Goal: Information Seeking & Learning: Check status

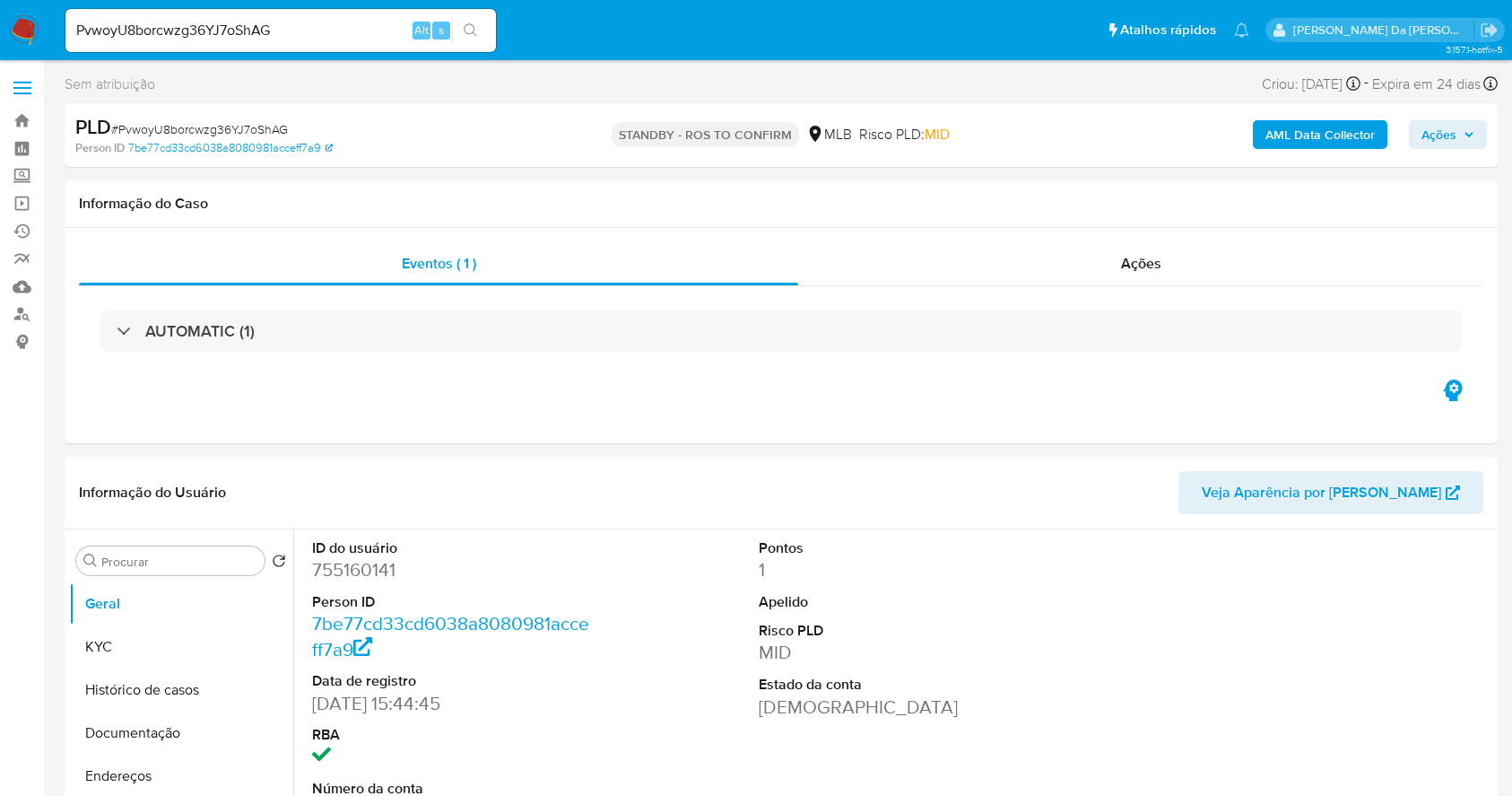
select select "10"
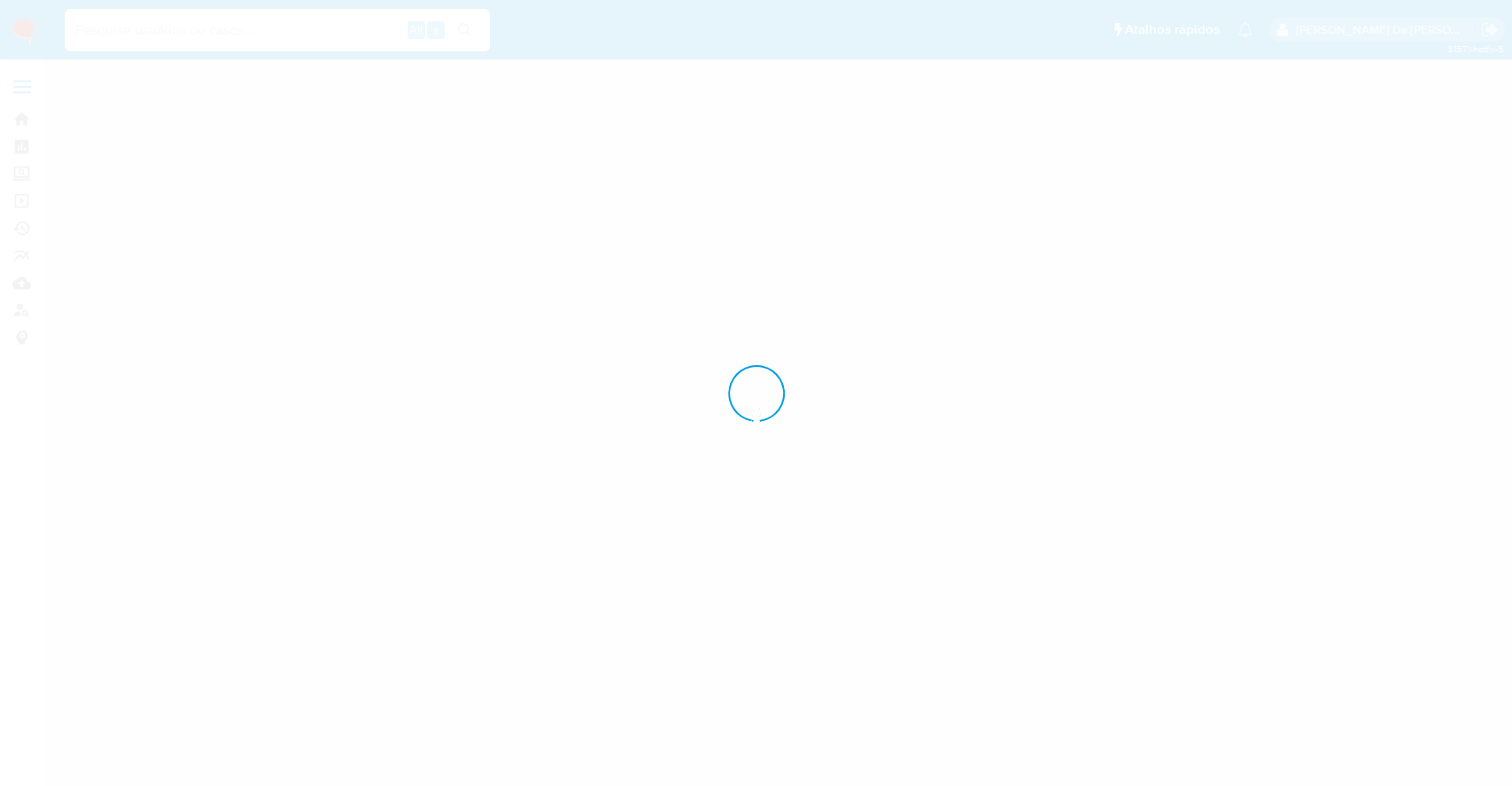
click at [272, 32] on div at bounding box center [756, 393] width 1512 height 786
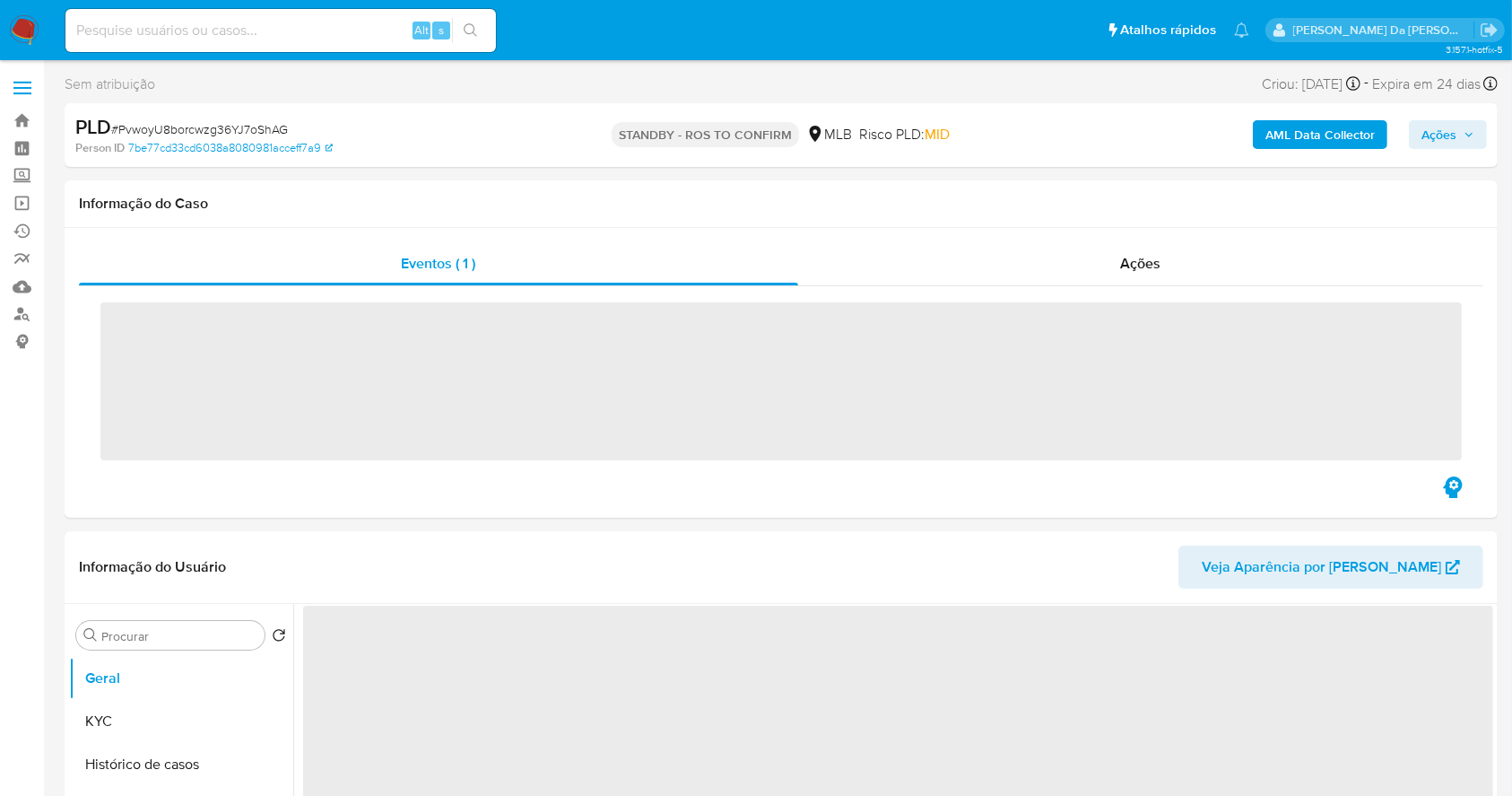
click at [275, 33] on input at bounding box center [280, 30] width 431 height 23
paste input "T0myAimdT2tw4nAhZMSFamz9"
type input "T0myAimdT2tw4nAhZMSFamz9"
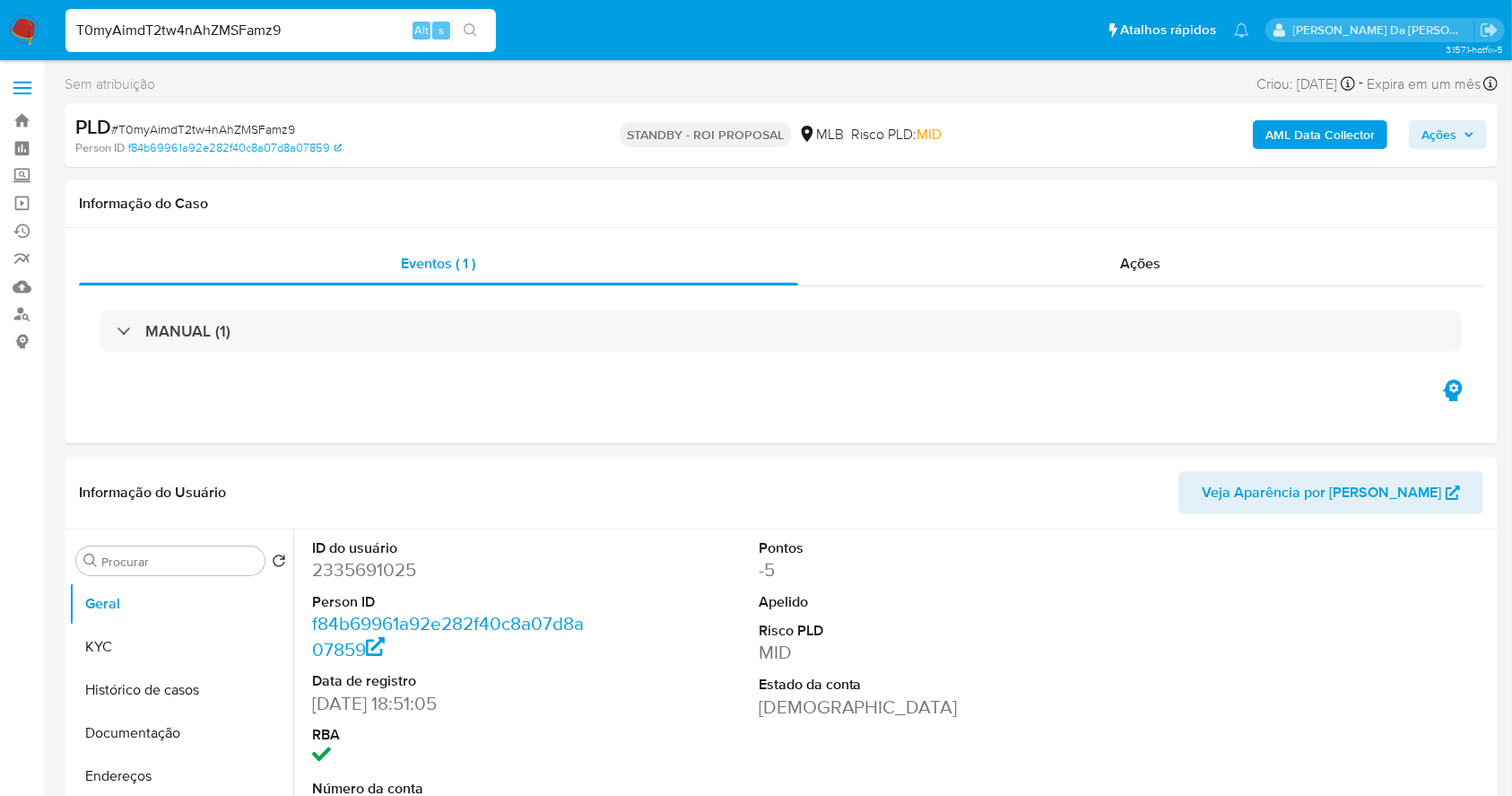
select select "10"
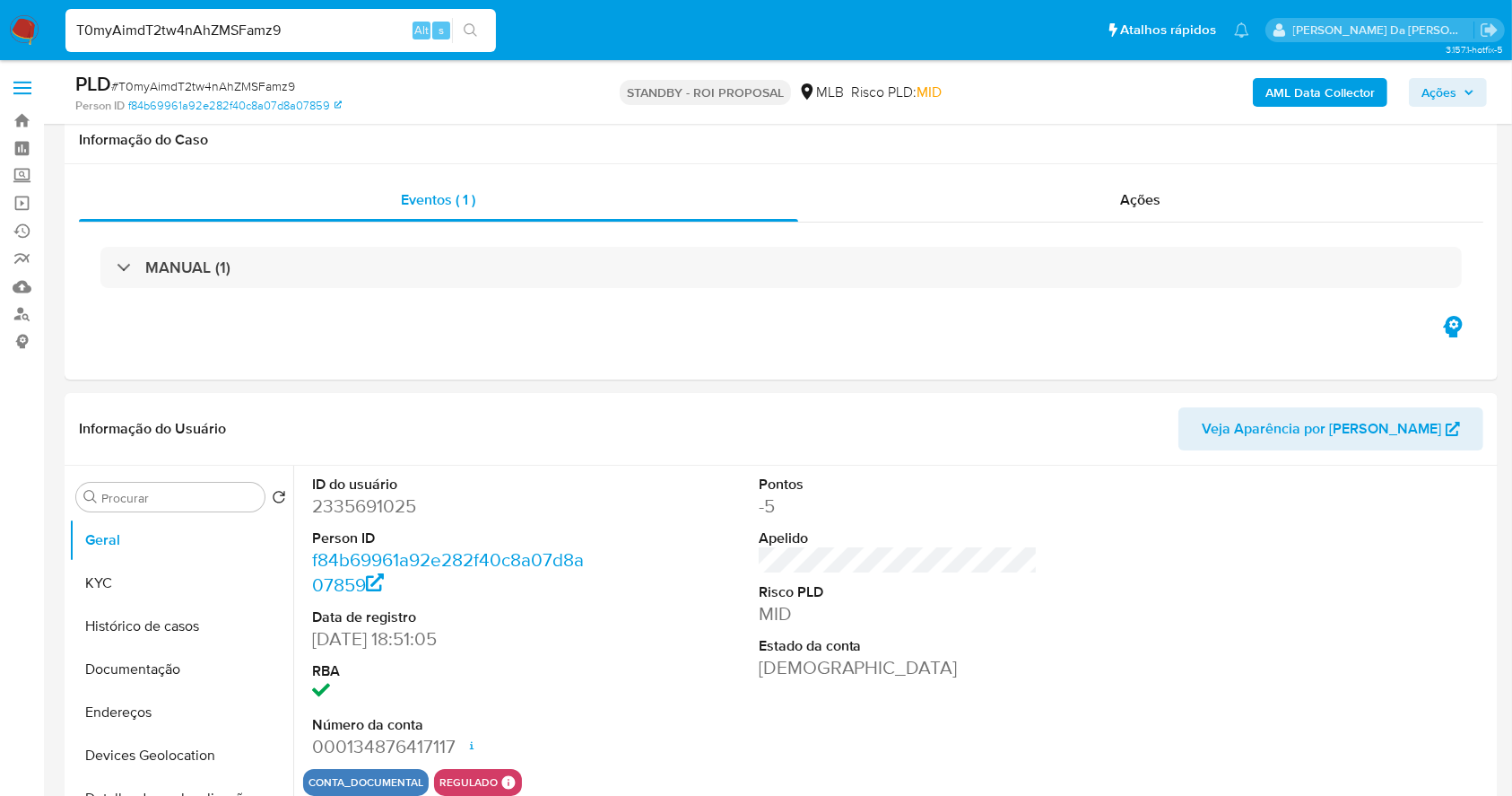
scroll to position [412, 0]
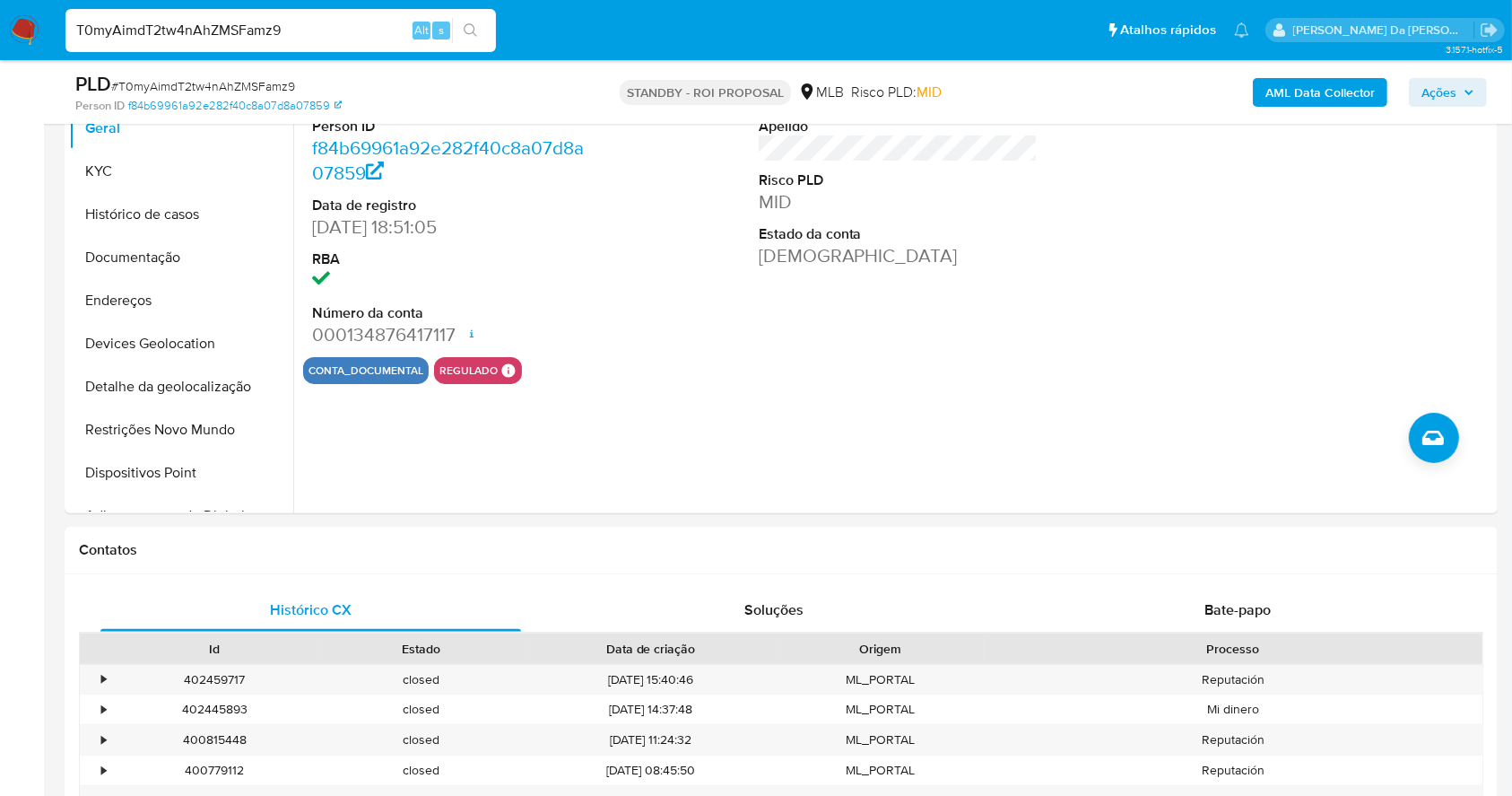
click at [283, 30] on input "T0myAimdT2tw4nAhZMSFamz9" at bounding box center [280, 30] width 431 height 23
click at [349, 41] on div "T0myAimdT2tw4nAhZMSFamz9 Alt s" at bounding box center [280, 31] width 431 height 43
click at [356, 25] on input "T0myAimdT2tw4nAhZMSFamz9" at bounding box center [280, 30] width 431 height 23
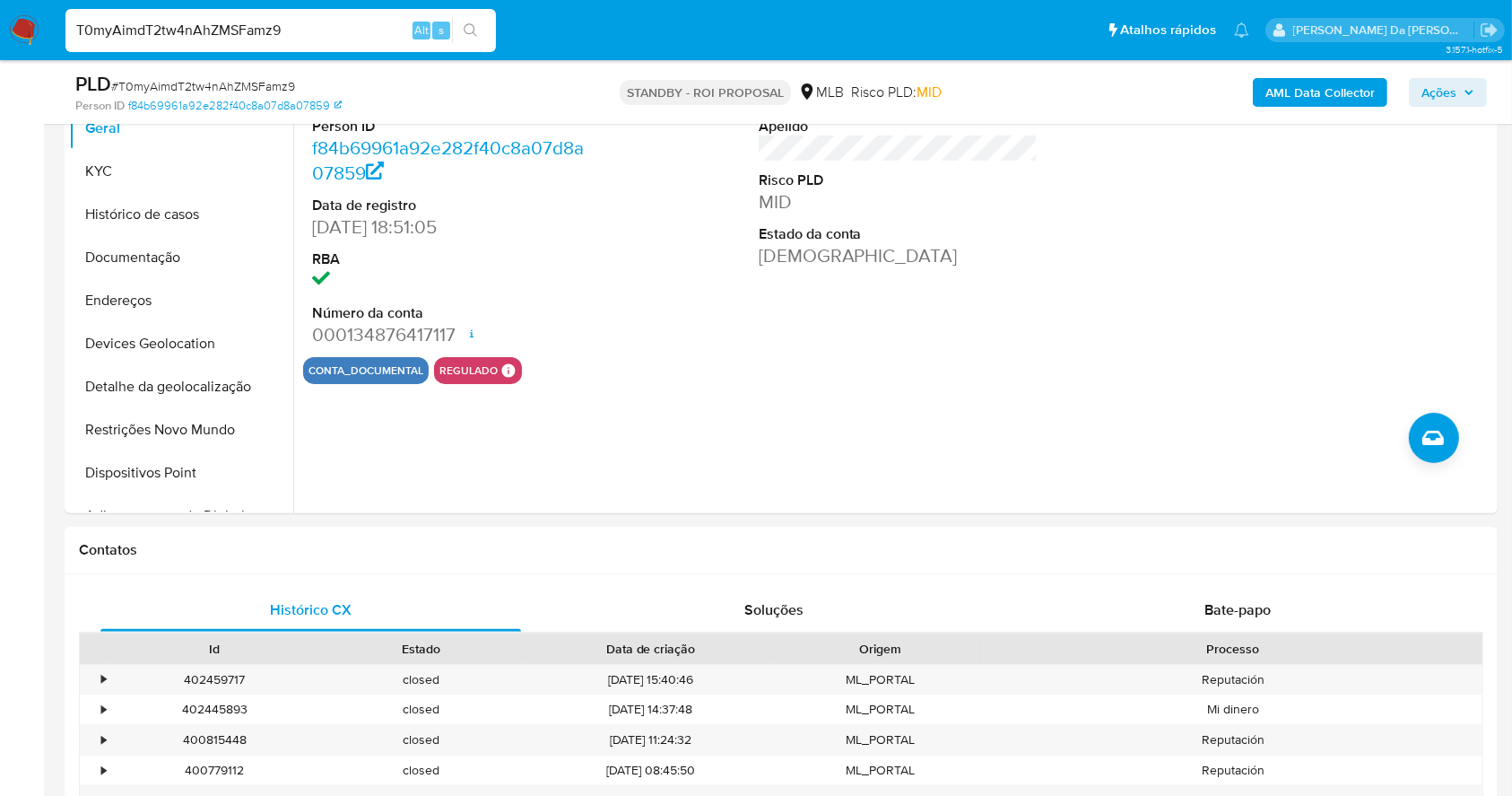
click at [356, 25] on input "T0myAimdT2tw4nAhZMSFamz9" at bounding box center [280, 30] width 431 height 23
paste input "aNX9cbpZgg1U6yjkrMcVplPR"
type input "aNX9cbpZgg1U6yjkrMcVplPR"
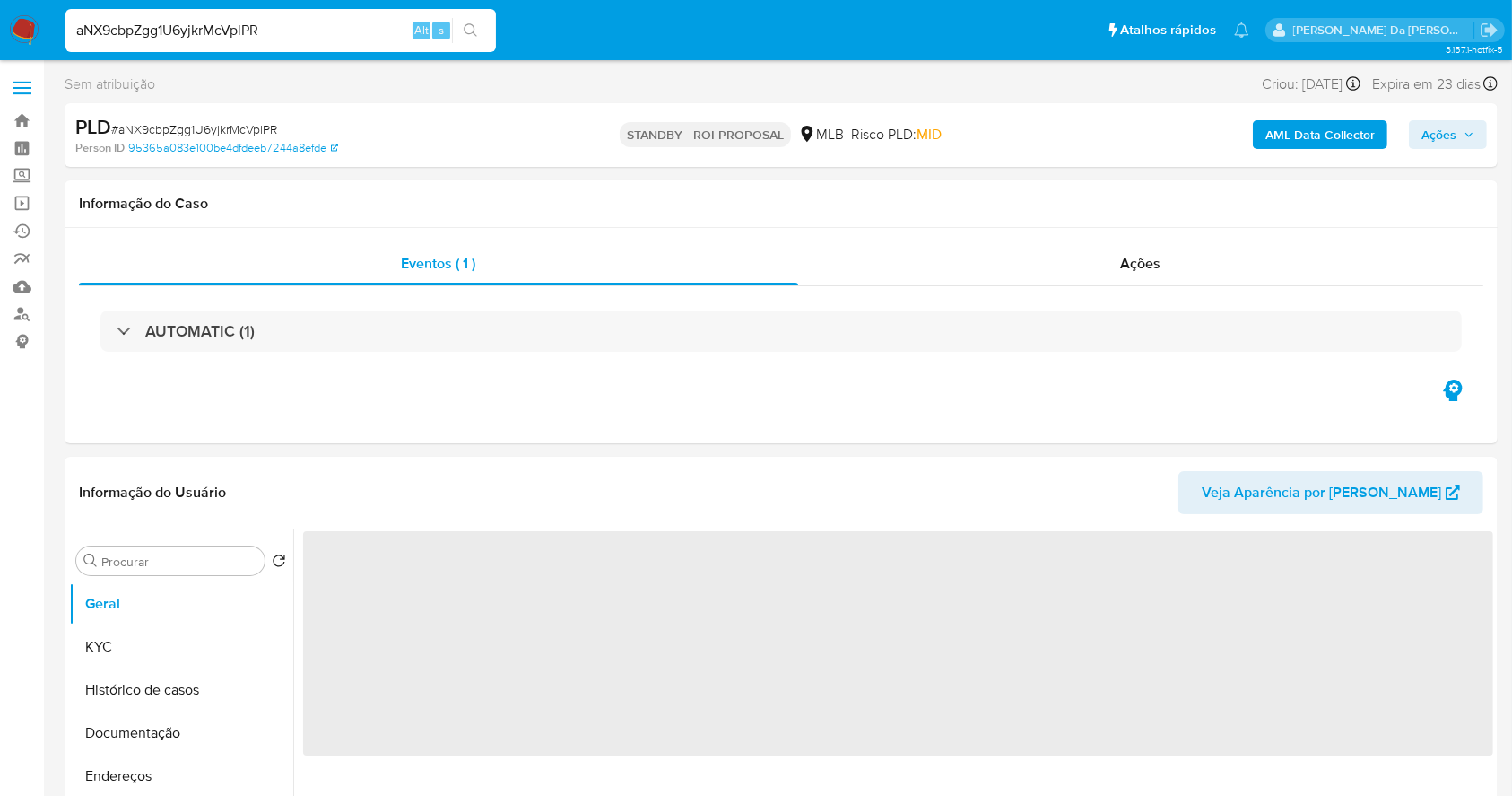
select select "10"
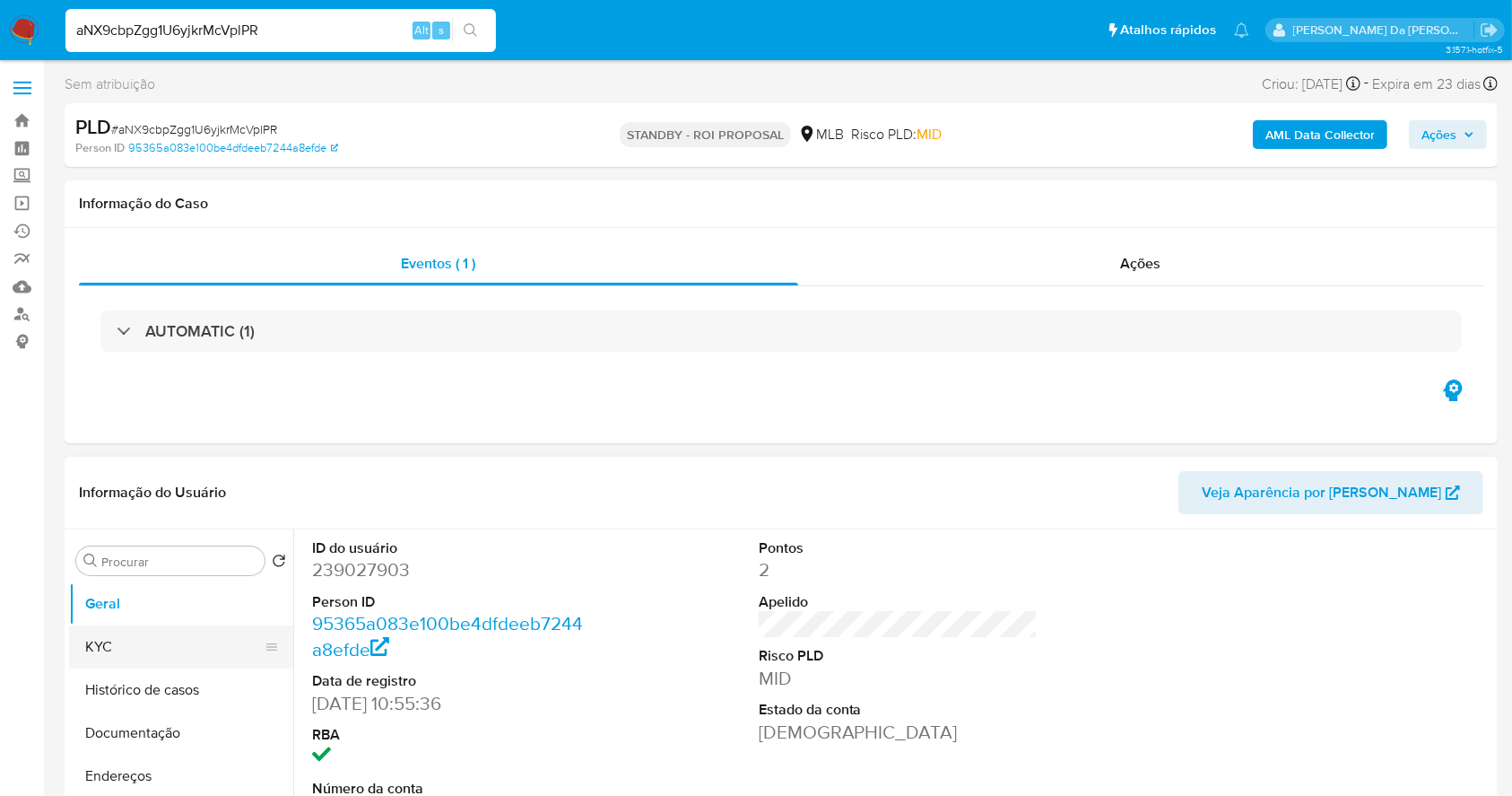
click at [166, 641] on button "KYC" at bounding box center [174, 646] width 210 height 43
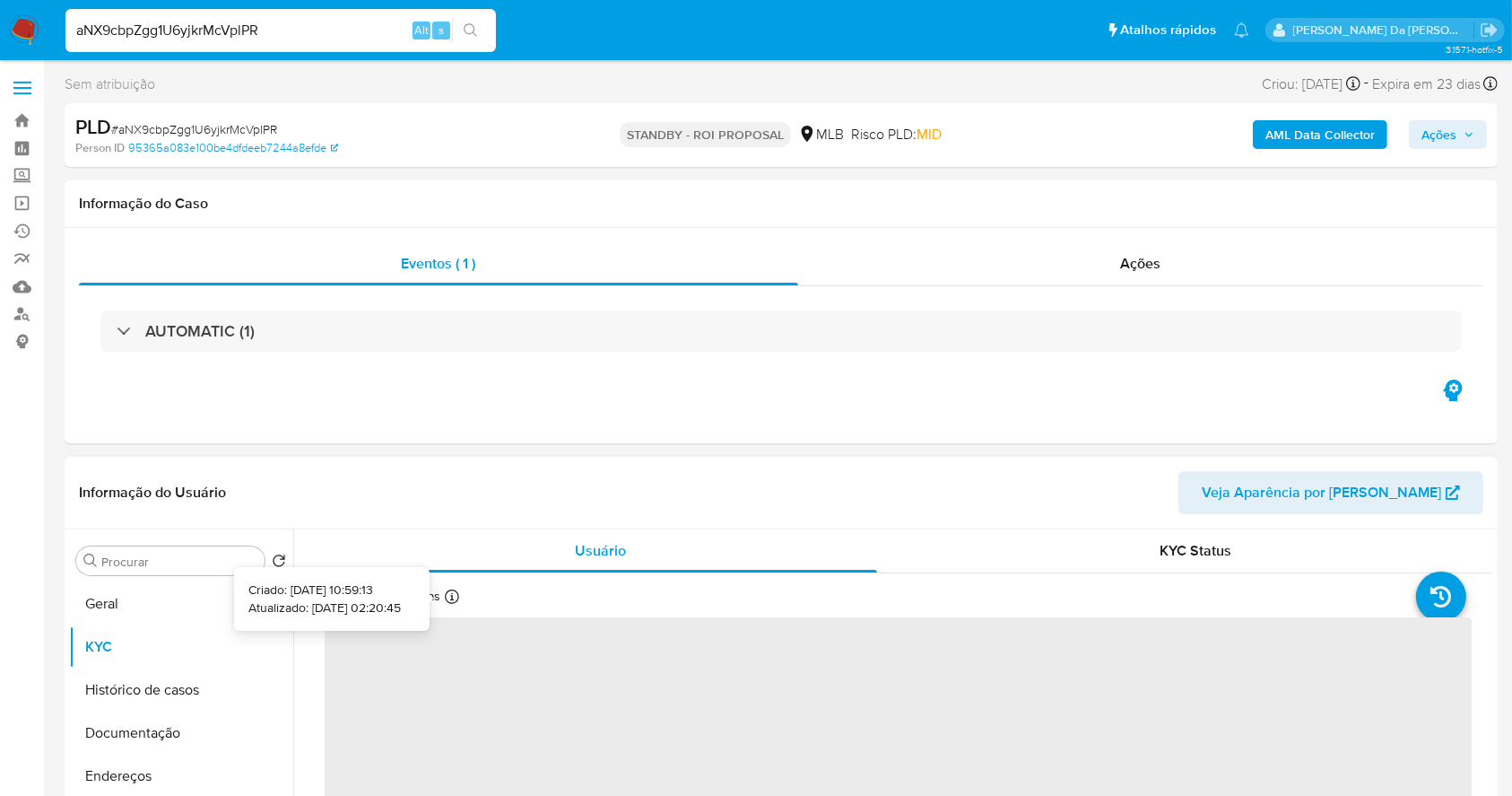
click at [451, 590] on icon at bounding box center [451, 596] width 14 height 14
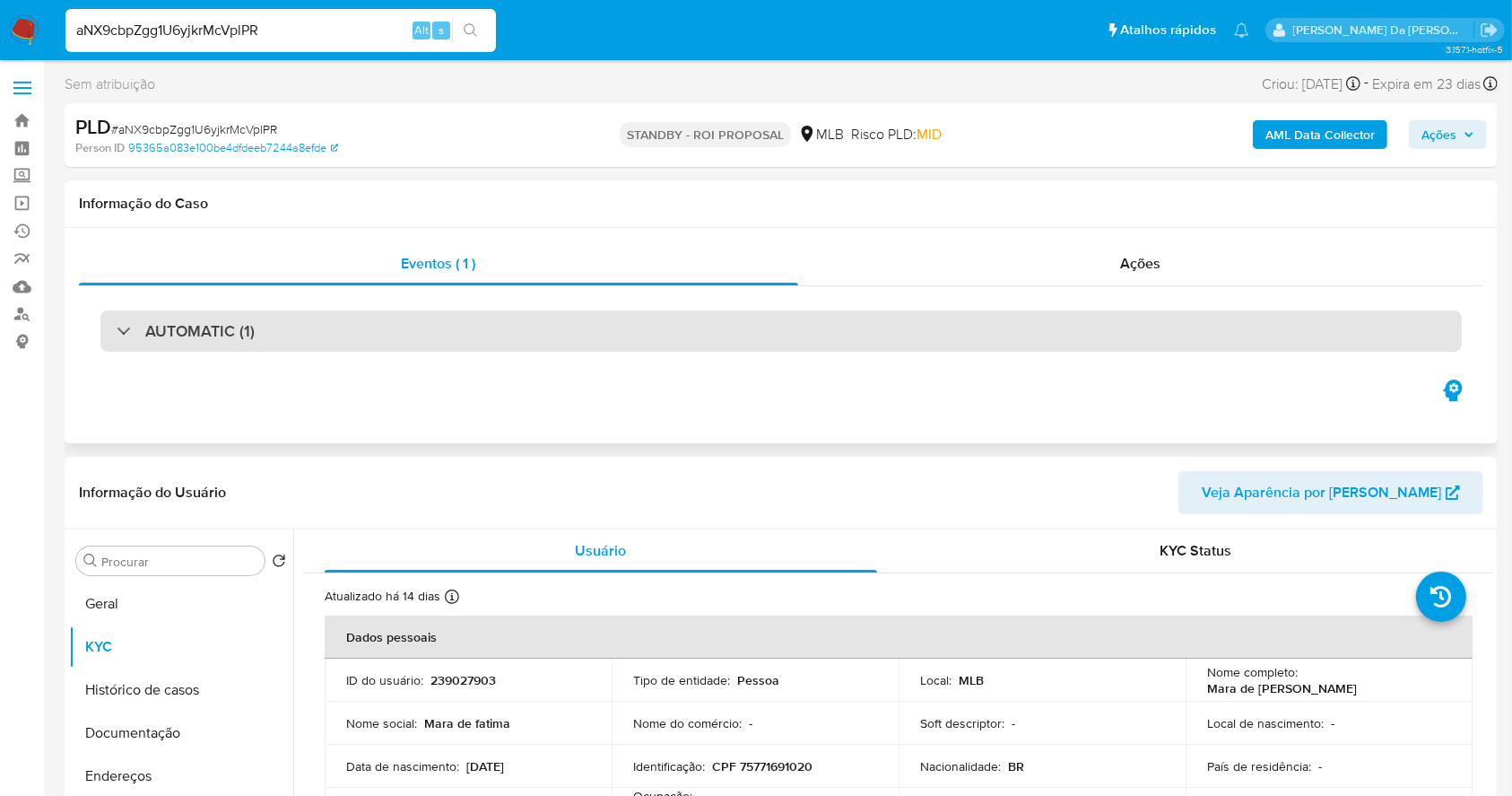
click at [237, 341] on h3 "AUTOMATIC (1)" at bounding box center [200, 330] width 110 height 20
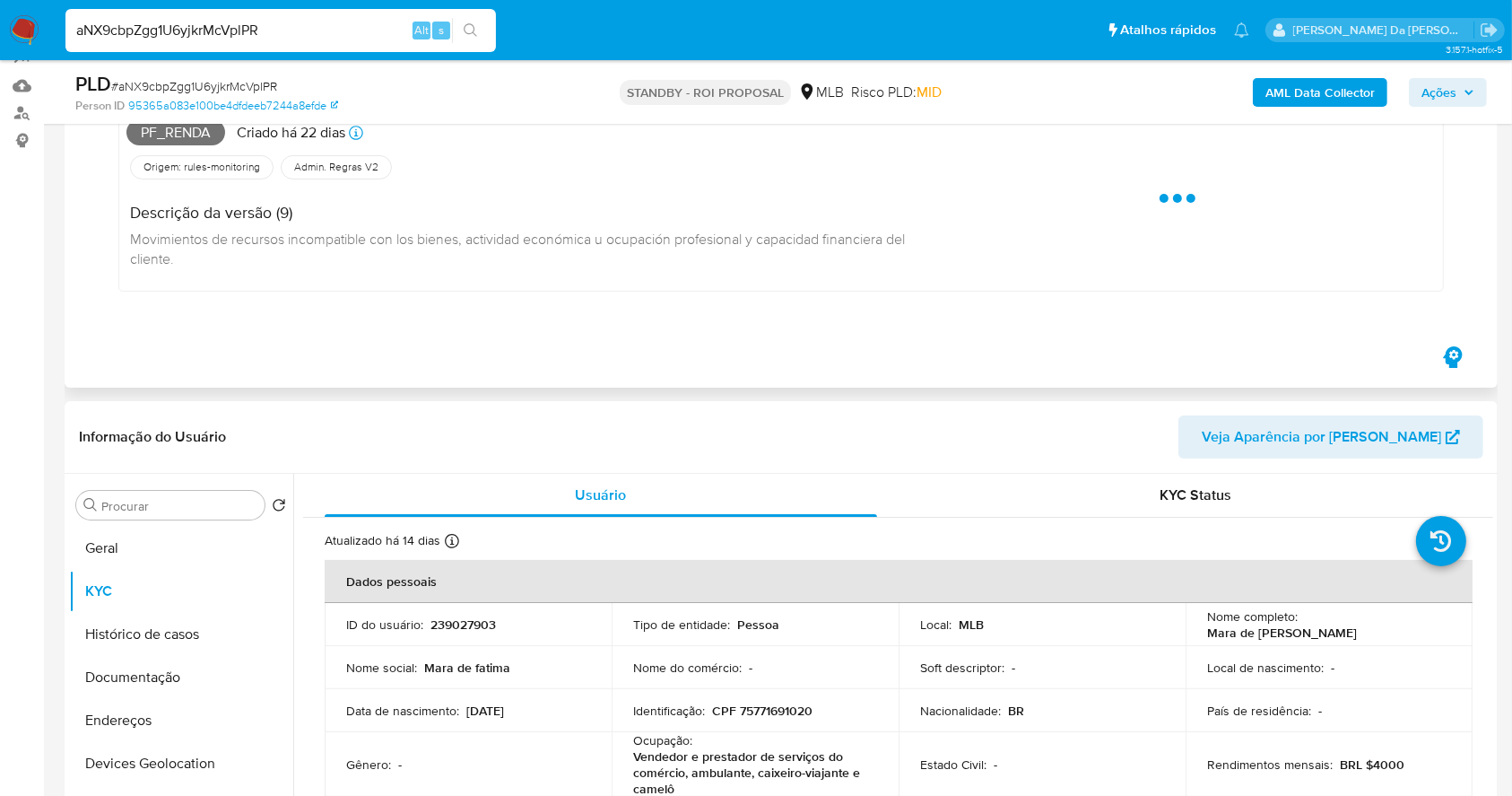
scroll to position [239, 0]
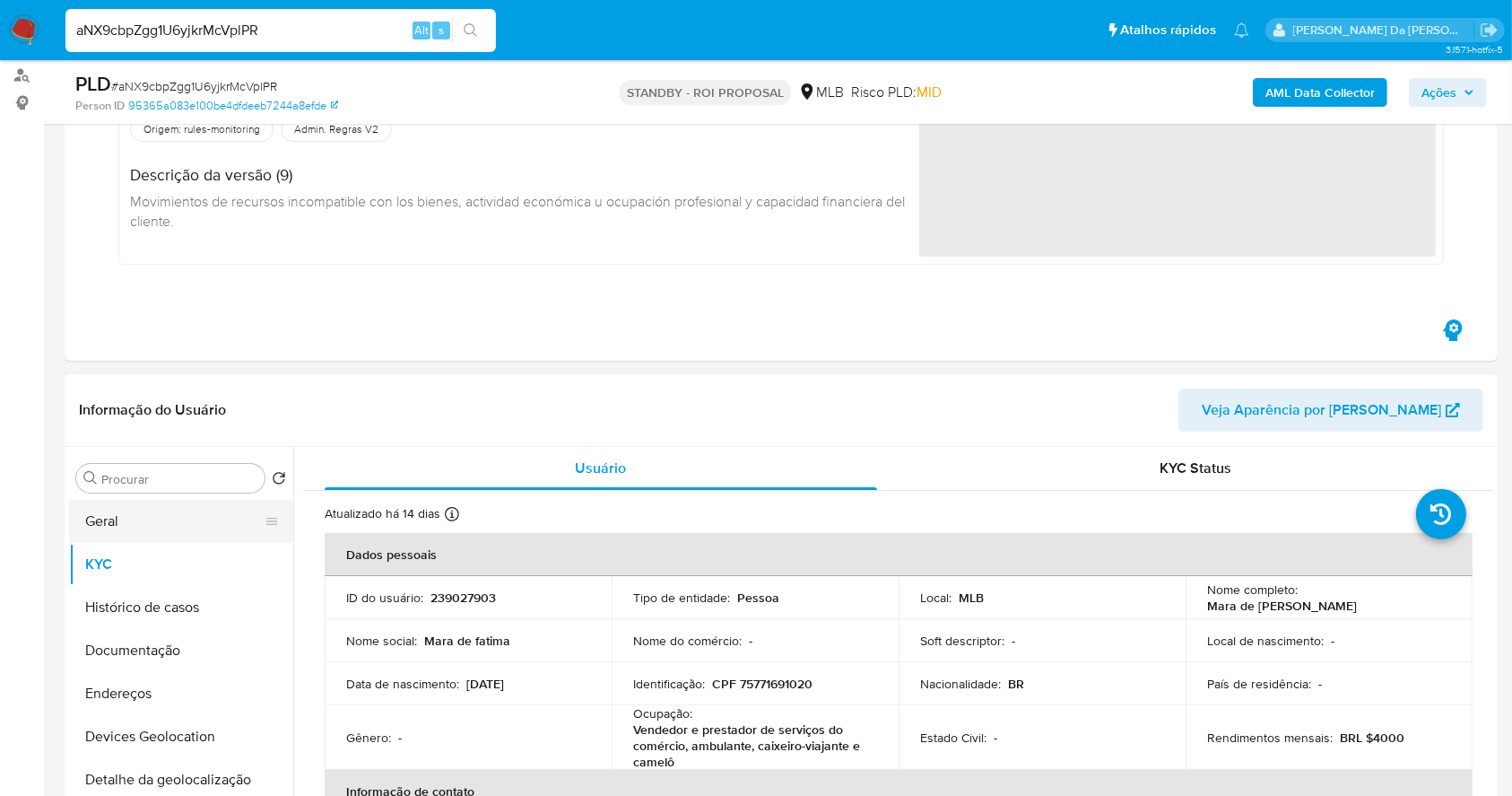
click at [110, 518] on button "Geral" at bounding box center [174, 521] width 210 height 43
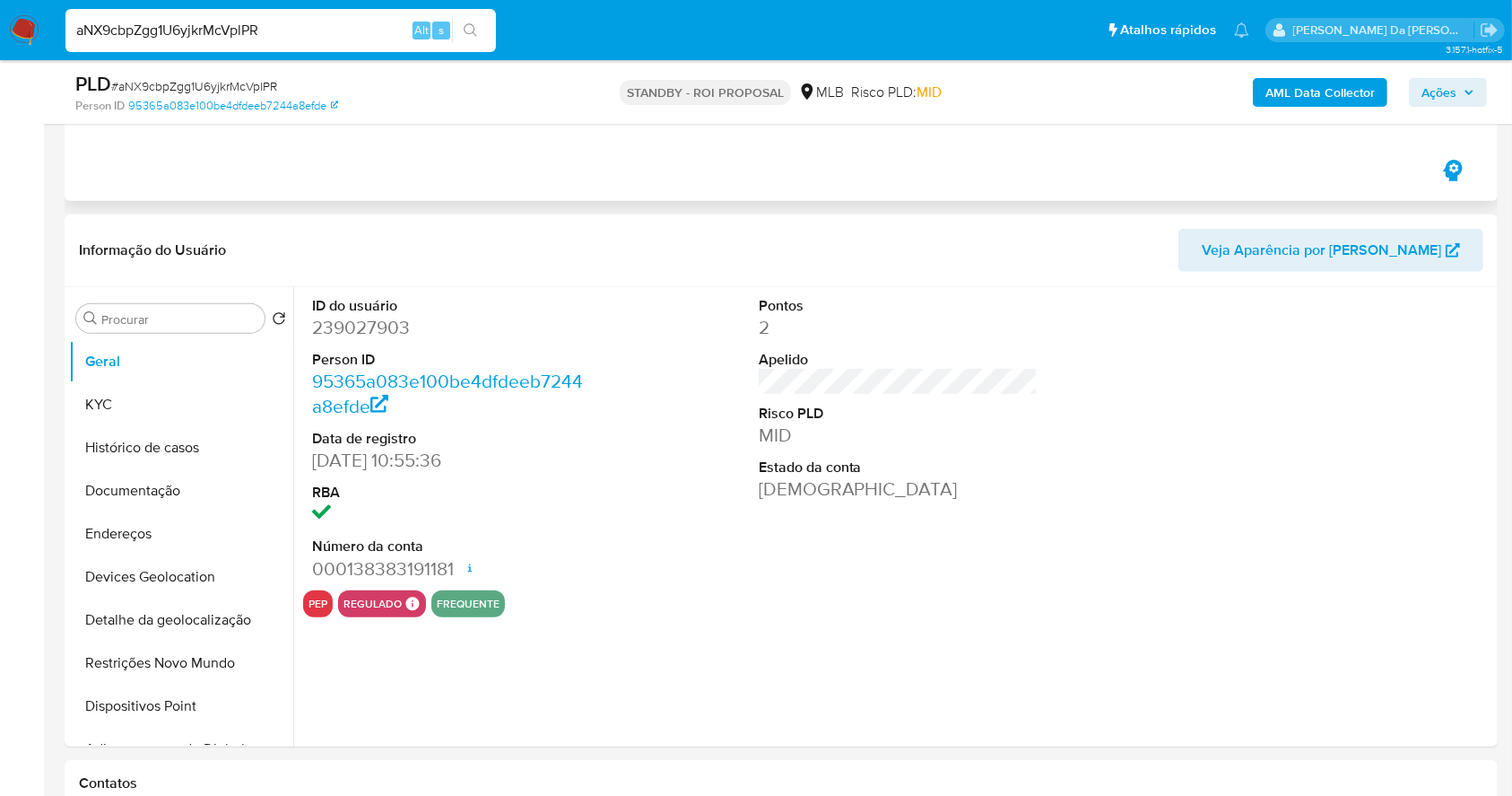
scroll to position [718, 0]
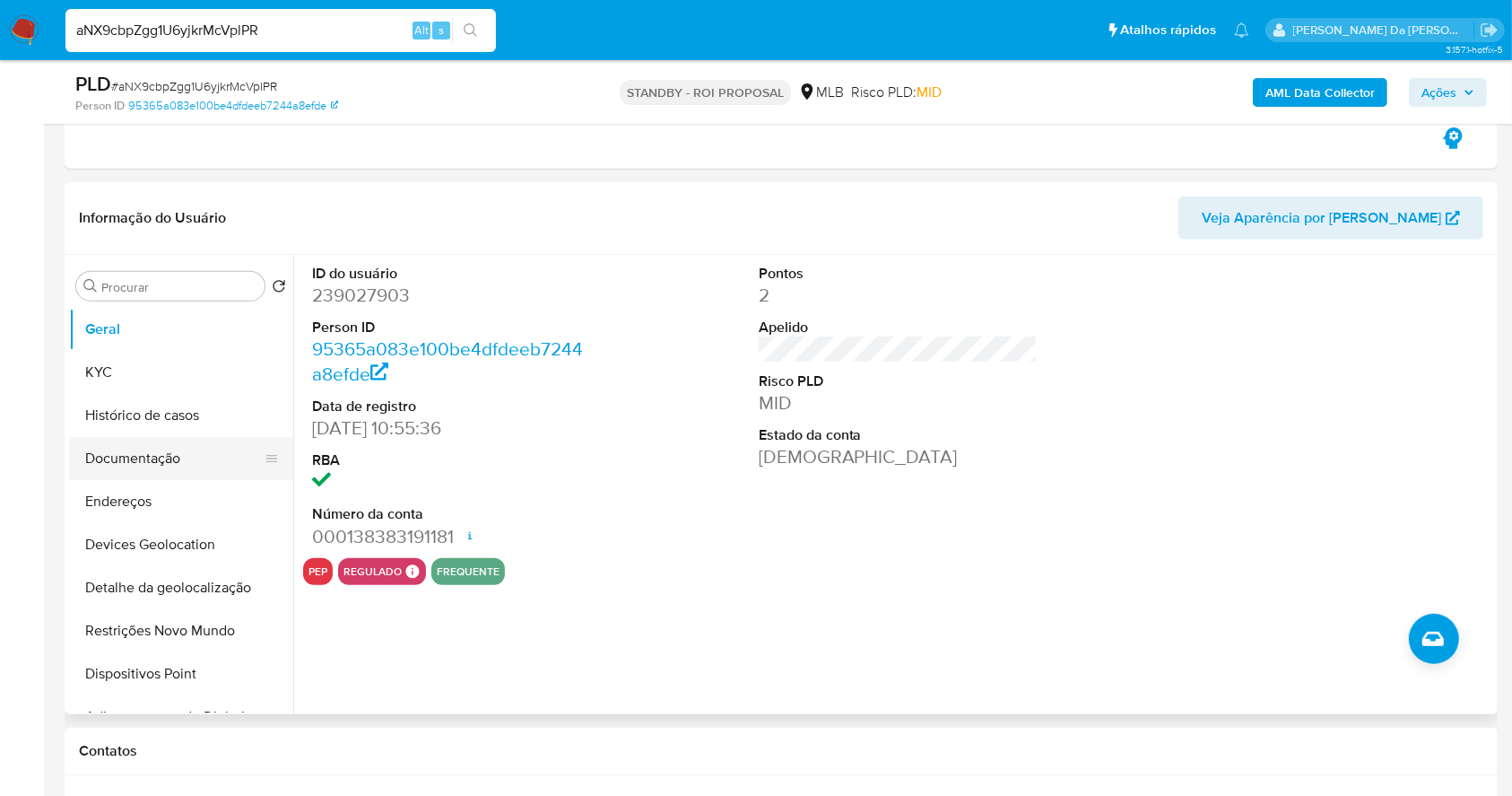
click at [64, 477] on div "Procurar Retornar ao pedido padrão Geral KYC Histórico de casos Documentação En…" at bounding box center [780, 484] width 1433 height 459
click at [231, 33] on input "aNX9cbpZgg1U6yjkrMcVplPR" at bounding box center [280, 30] width 431 height 23
paste input "cUCSGTQSmTFbUa8t0AXTdlen"
type input "cUCSGTQSmTFbUa8t0AXTdlen"
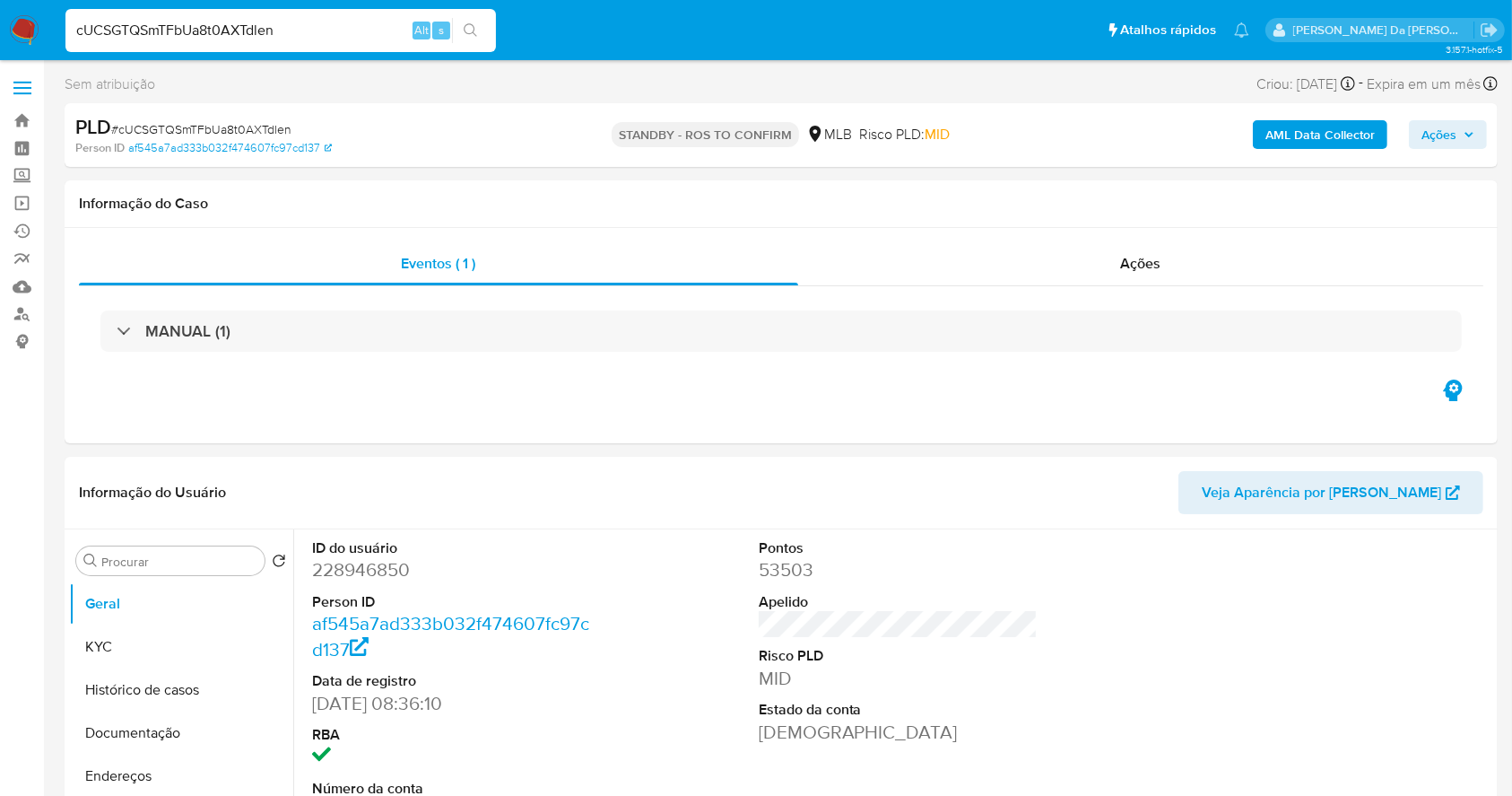
select select "10"
click at [223, 24] on input "cUCSGTQSmTFbUa8t0AXTdlen" at bounding box center [280, 30] width 431 height 23
paste input "Z168HlUet9KJxNFw4td4Vomf"
type input "Z168HlUet9KJxNFw4td4Vomf"
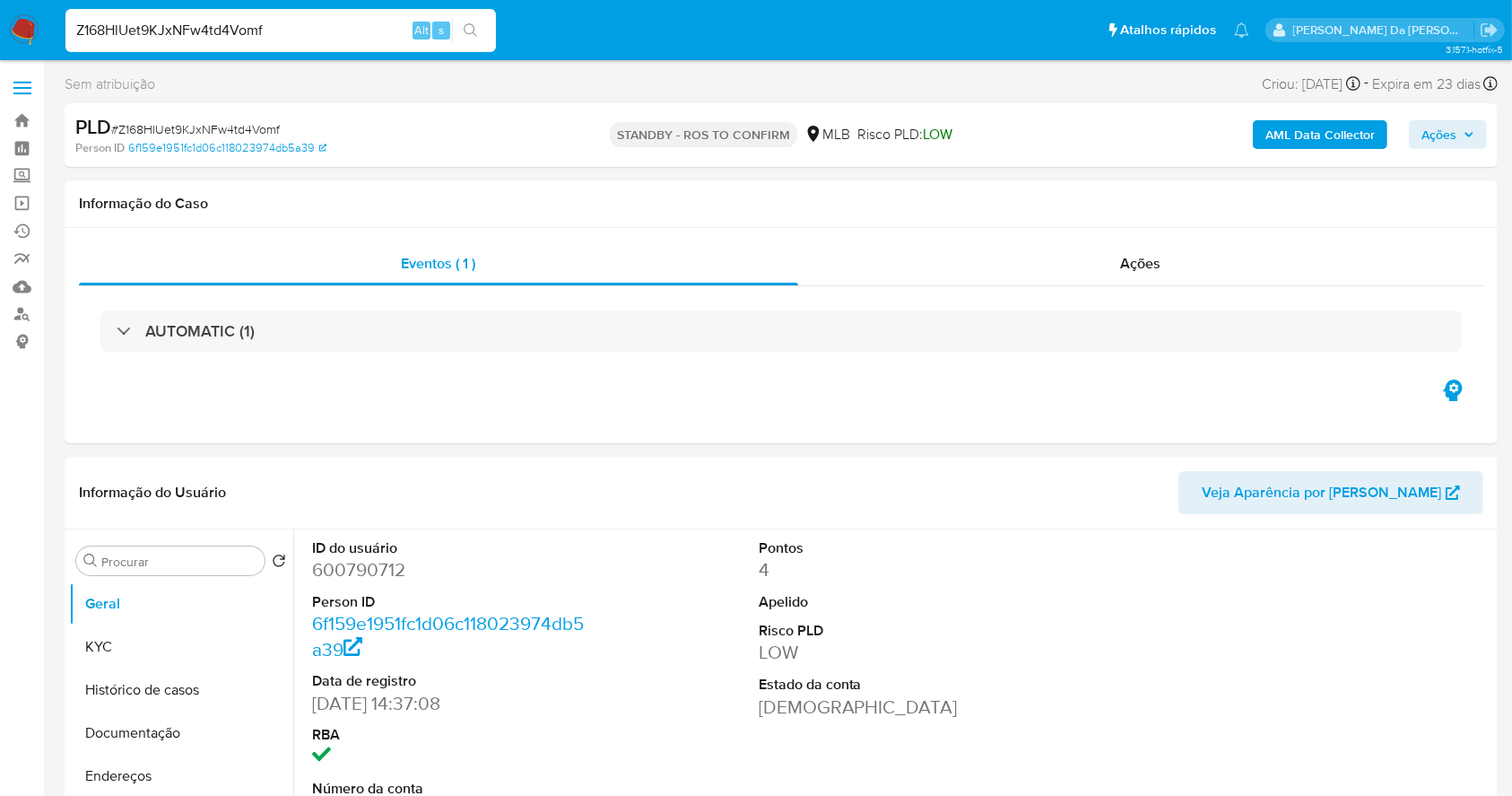
select select "10"
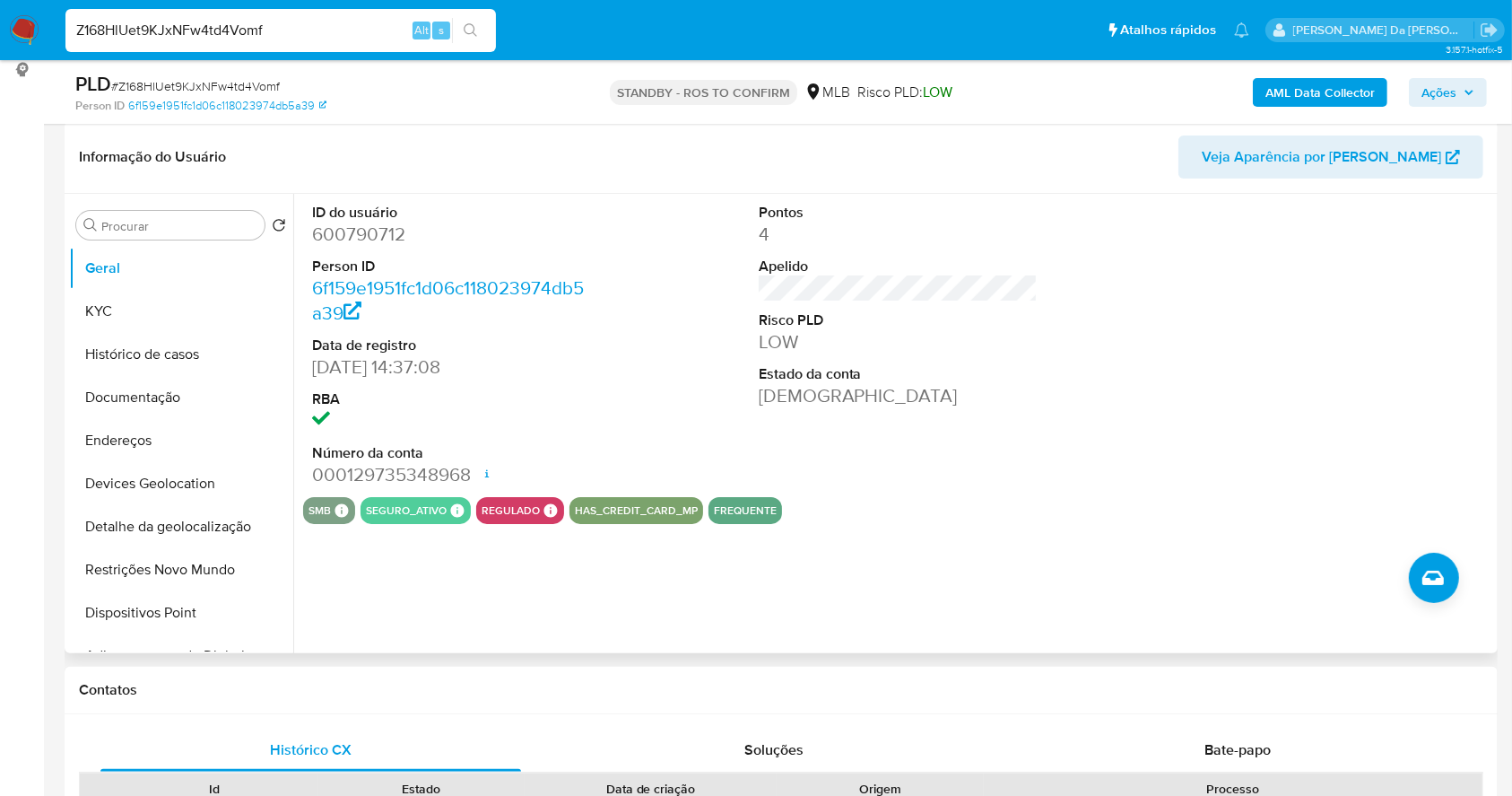
scroll to position [53, 0]
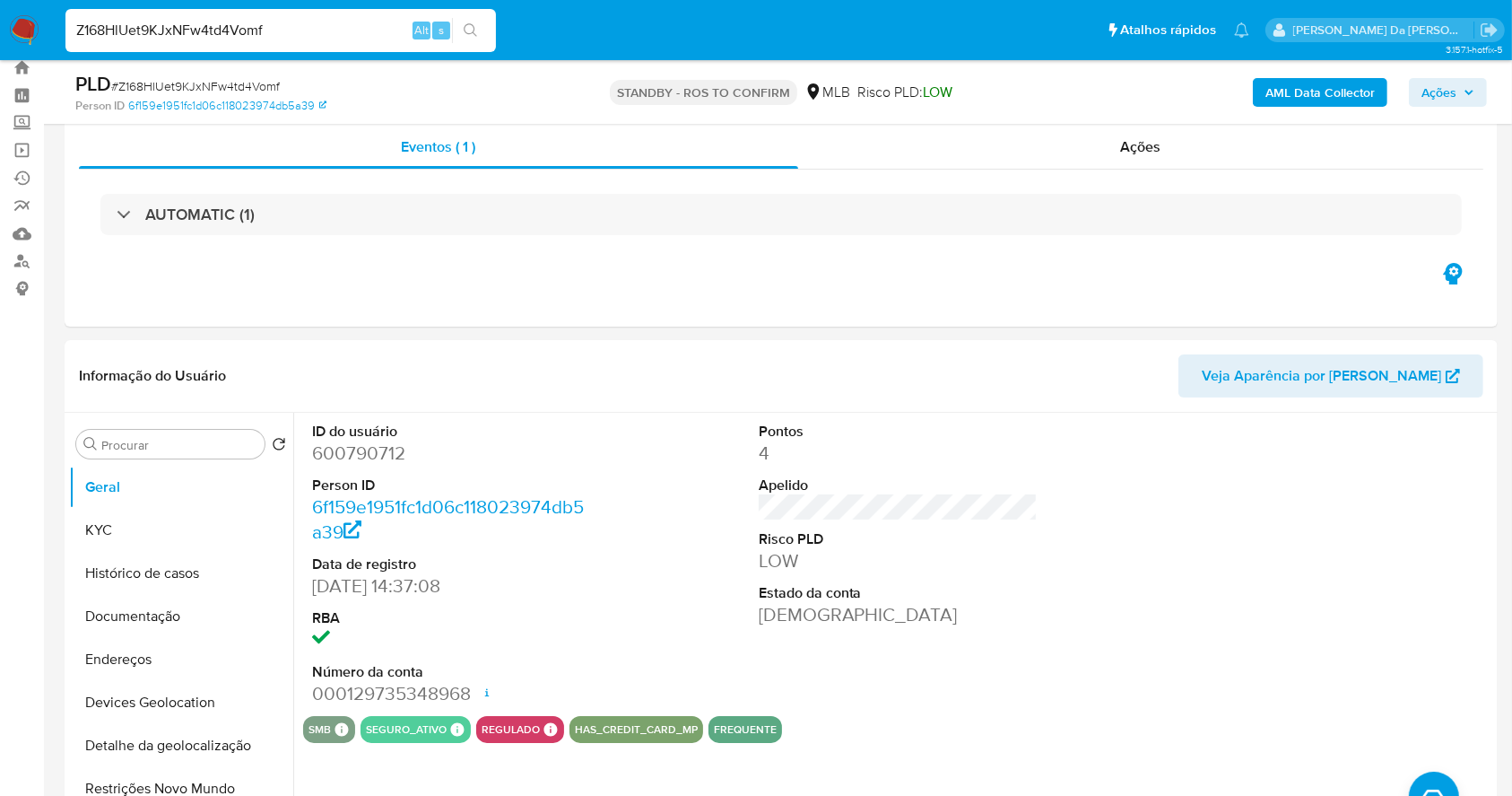
click at [144, 19] on input "Z168HlUet9KJxNFw4td4Vomf" at bounding box center [280, 30] width 431 height 23
paste input "30C0s1SQuPQgeuUyUcF9m9W3"
type input "30C0s1SQuPQgeuUyUcF9m9W3"
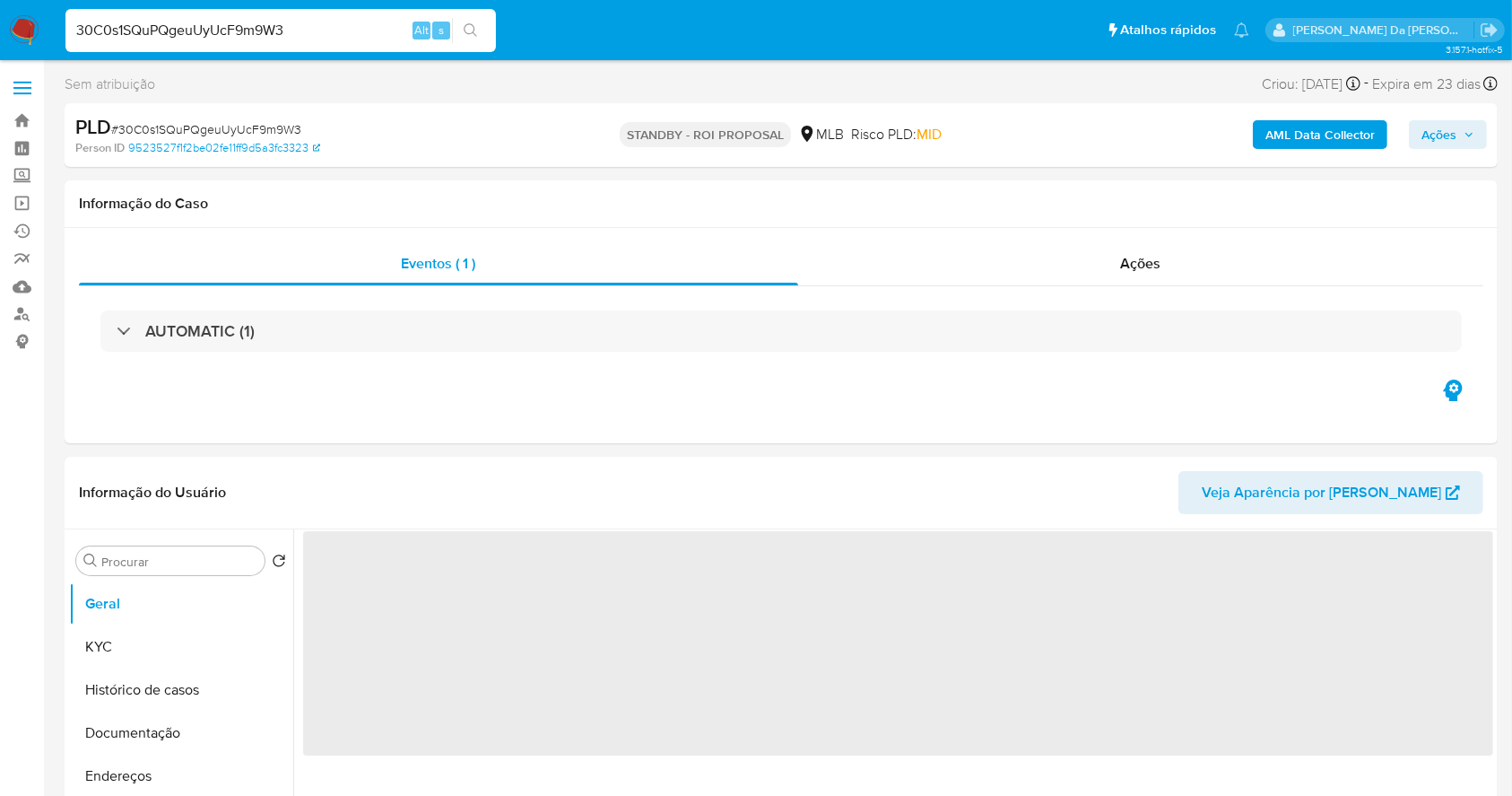
select select "10"
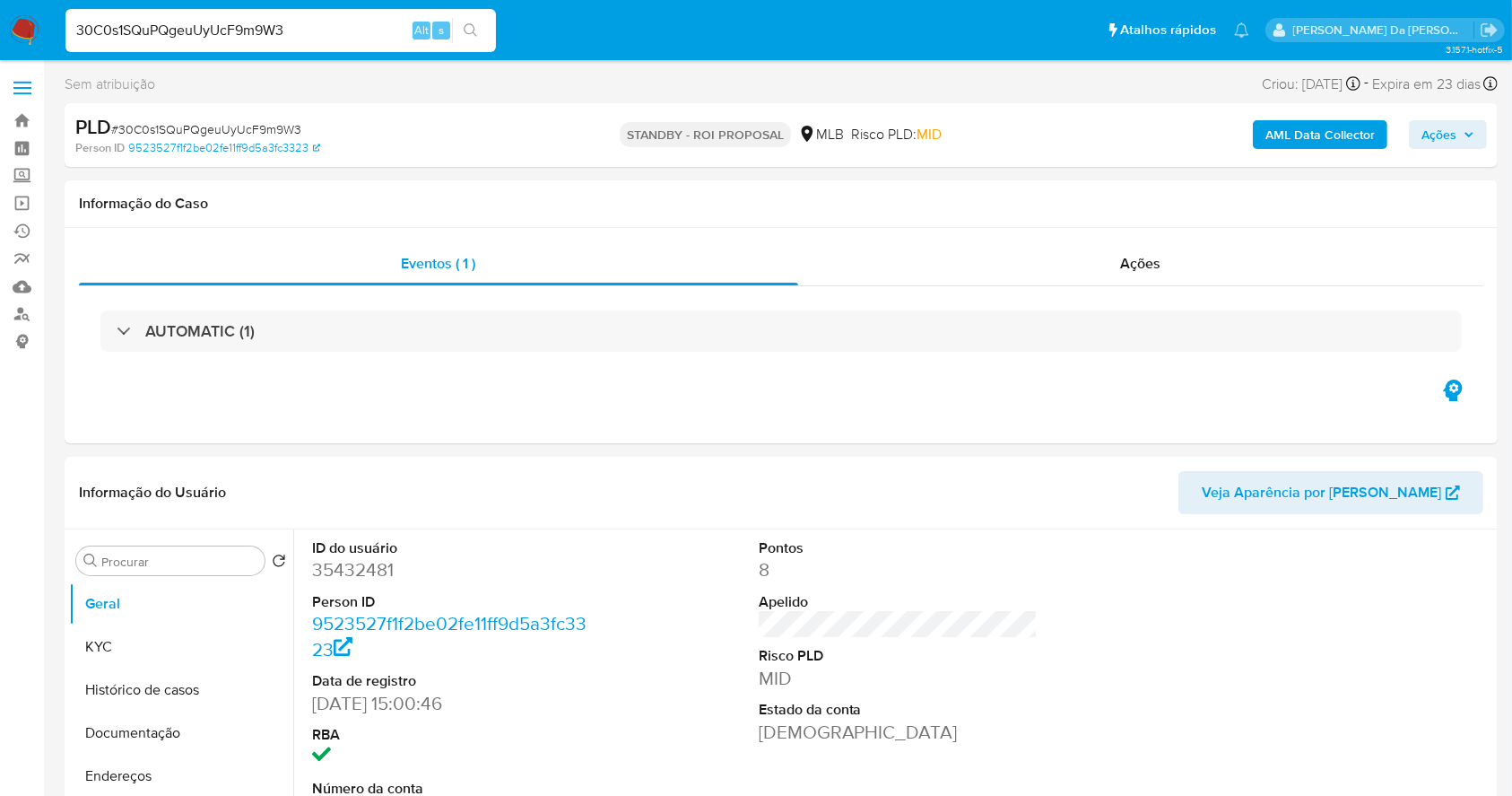
scroll to position [412, 0]
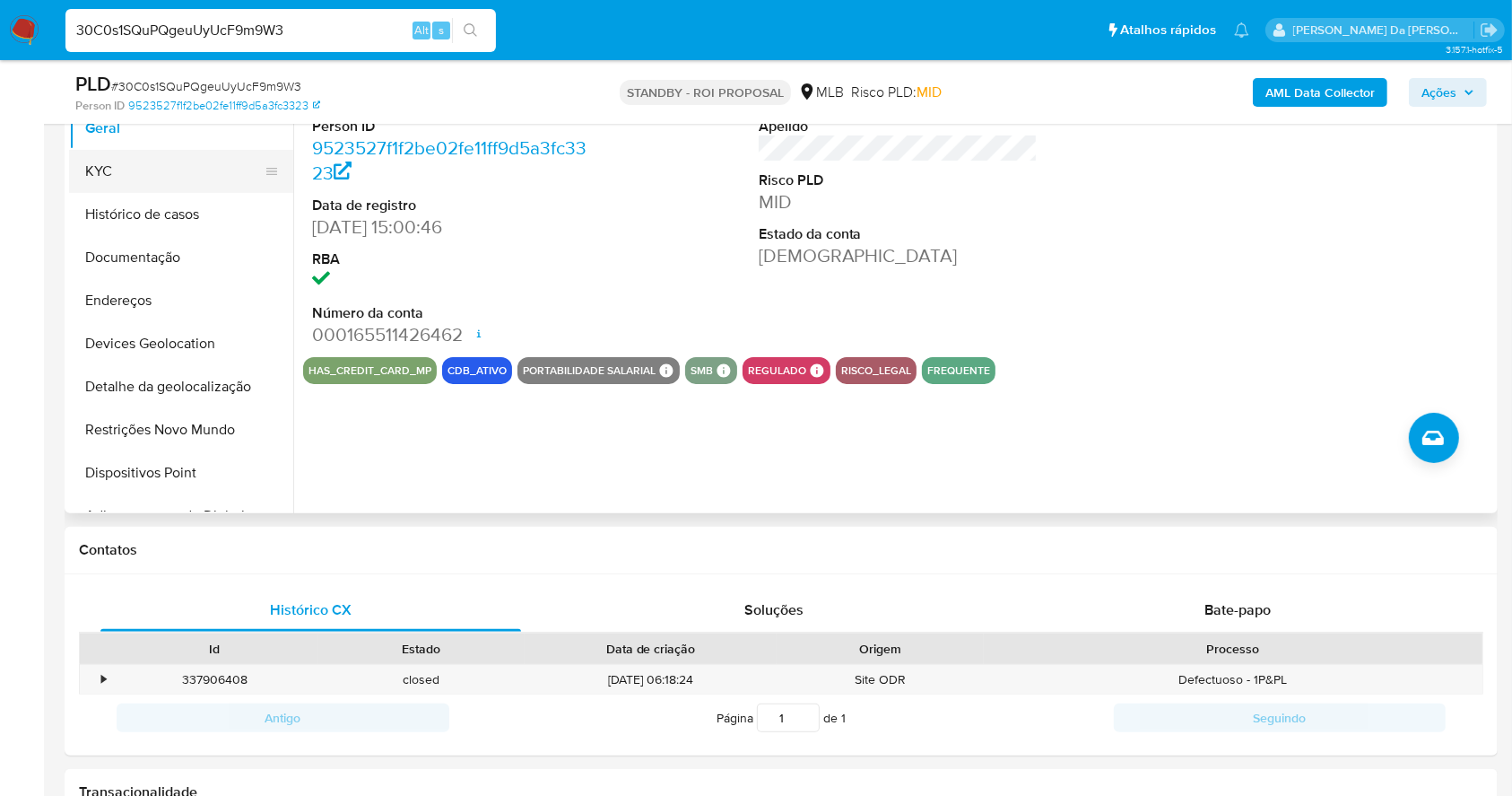
drag, startPoint x: 139, startPoint y: 183, endPoint x: 166, endPoint y: 175, distance: 28.2
click at [139, 183] on button "KYC" at bounding box center [174, 171] width 210 height 43
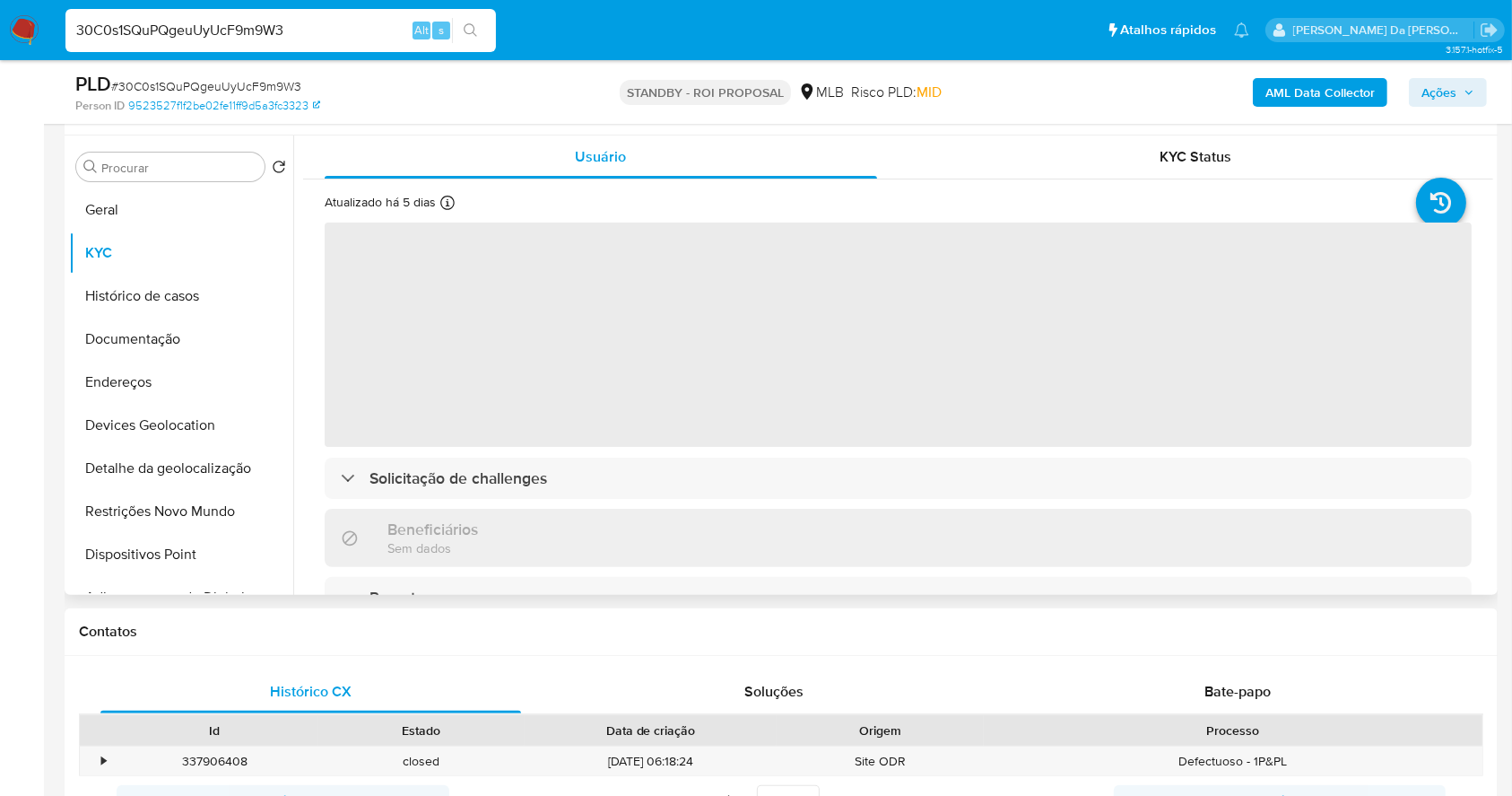
scroll to position [292, 0]
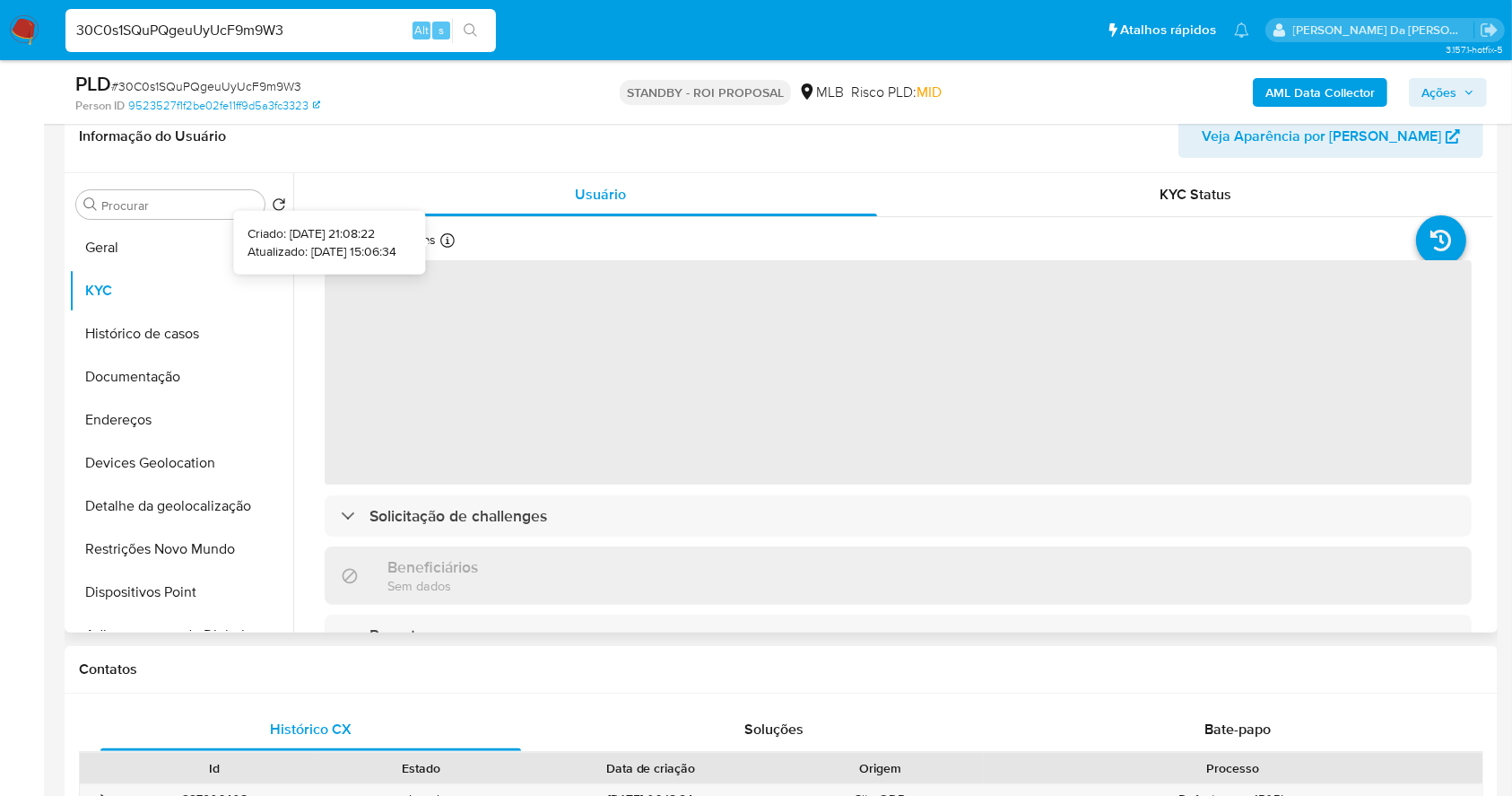
click at [449, 233] on icon at bounding box center [447, 240] width 14 height 14
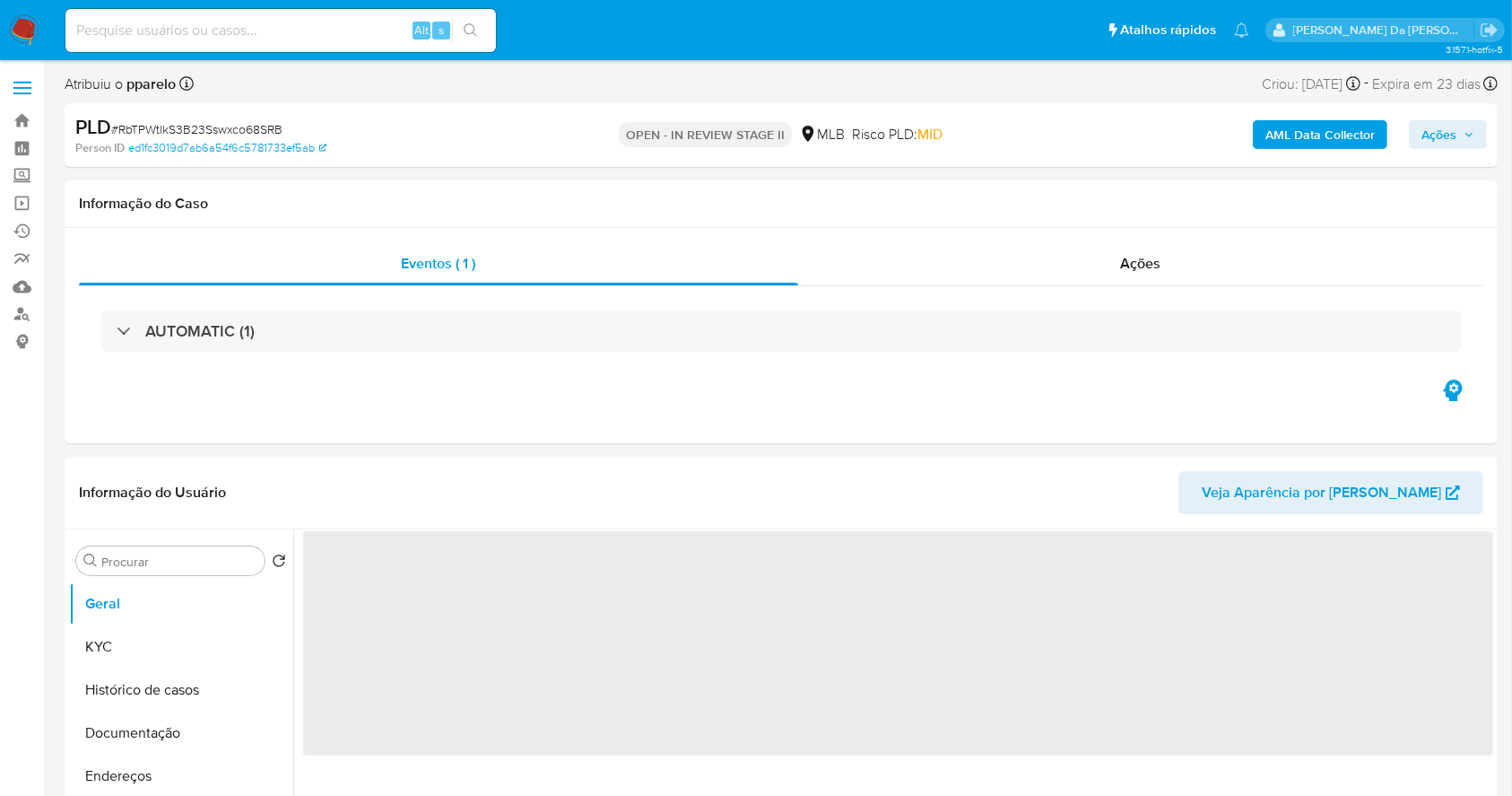
click at [338, 27] on input at bounding box center [280, 30] width 431 height 23
paste input "803636175"
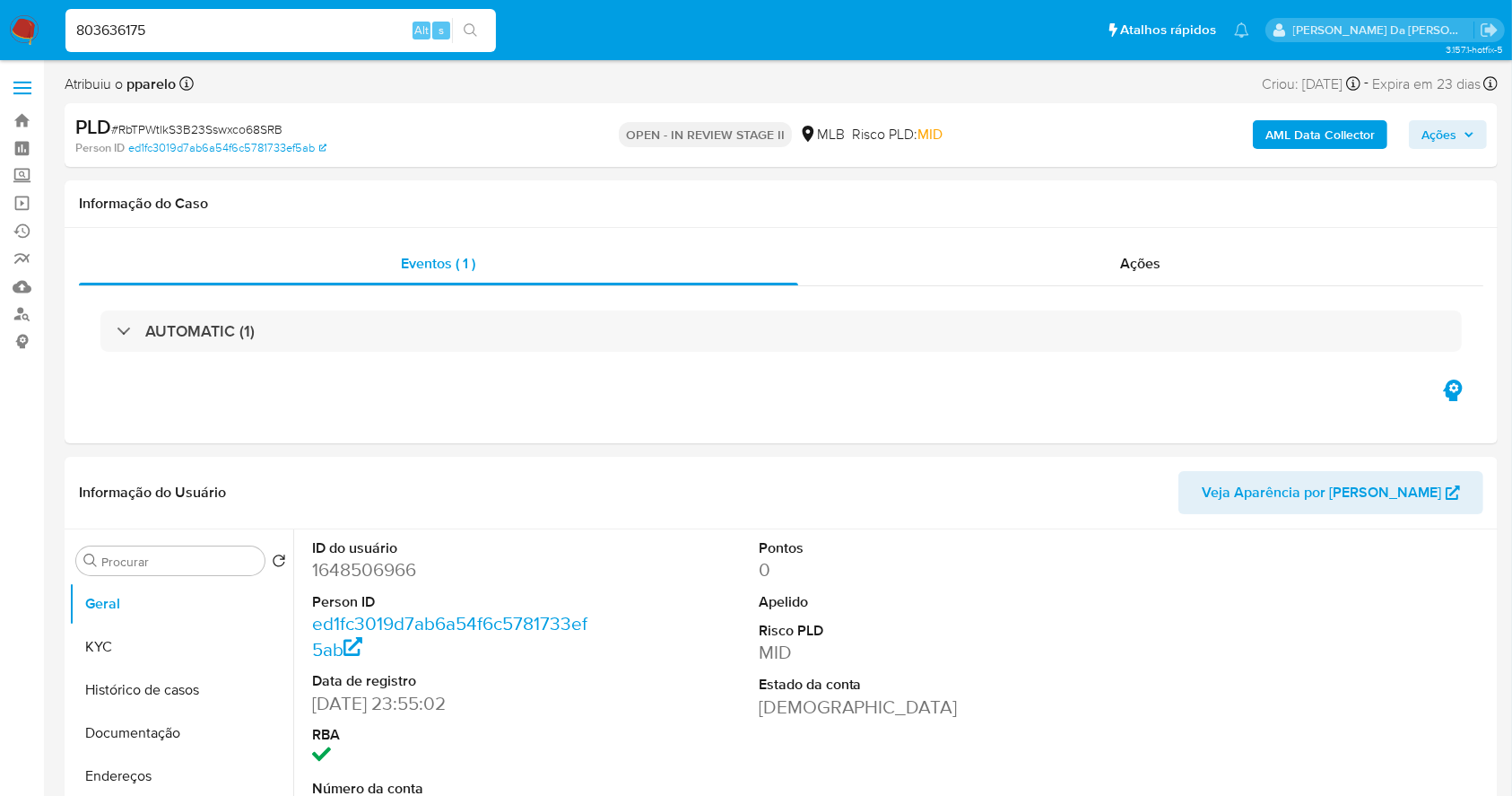
type input "803636175"
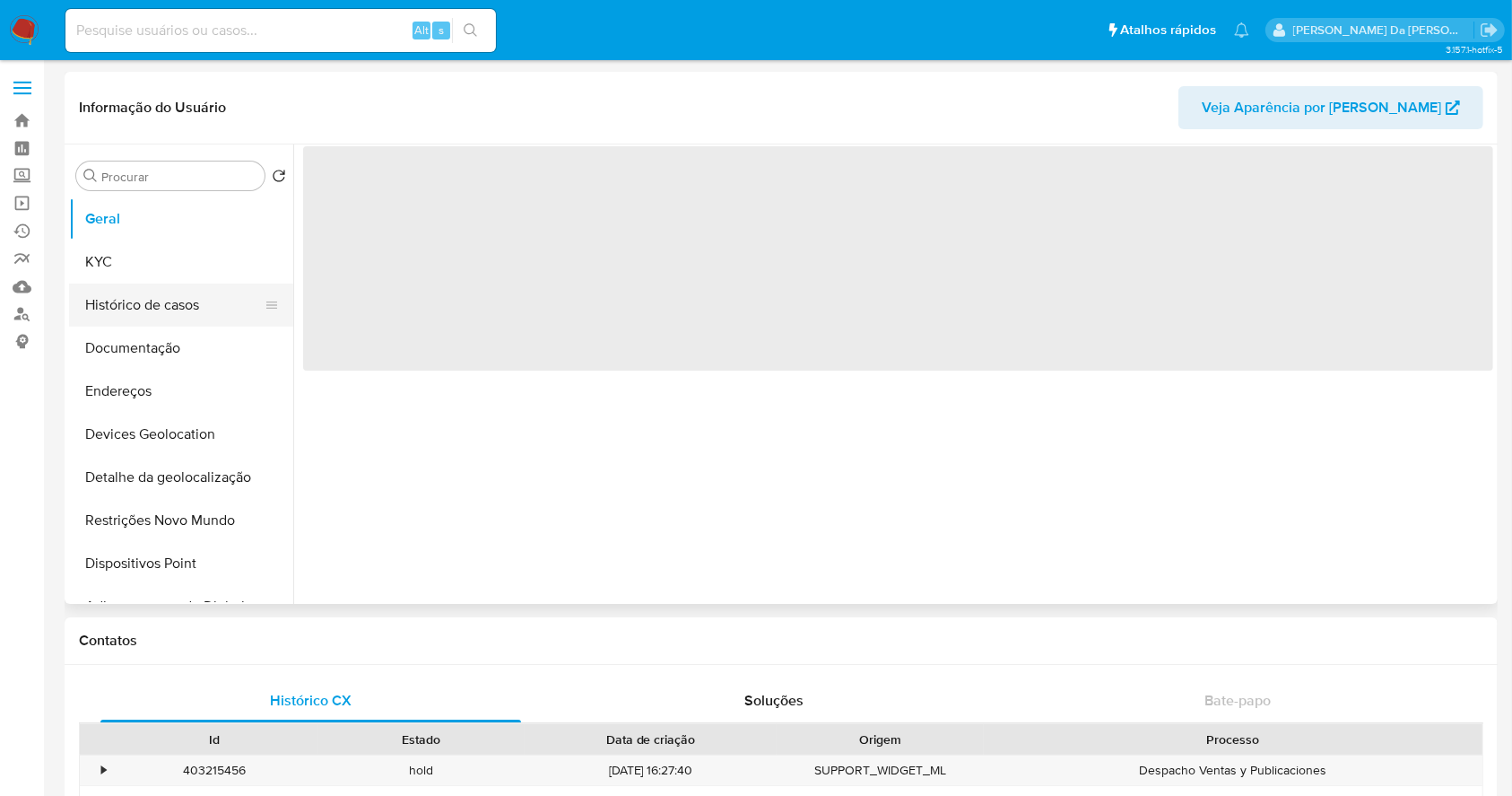
click at [156, 308] on button "Histórico de casos" at bounding box center [174, 305] width 210 height 43
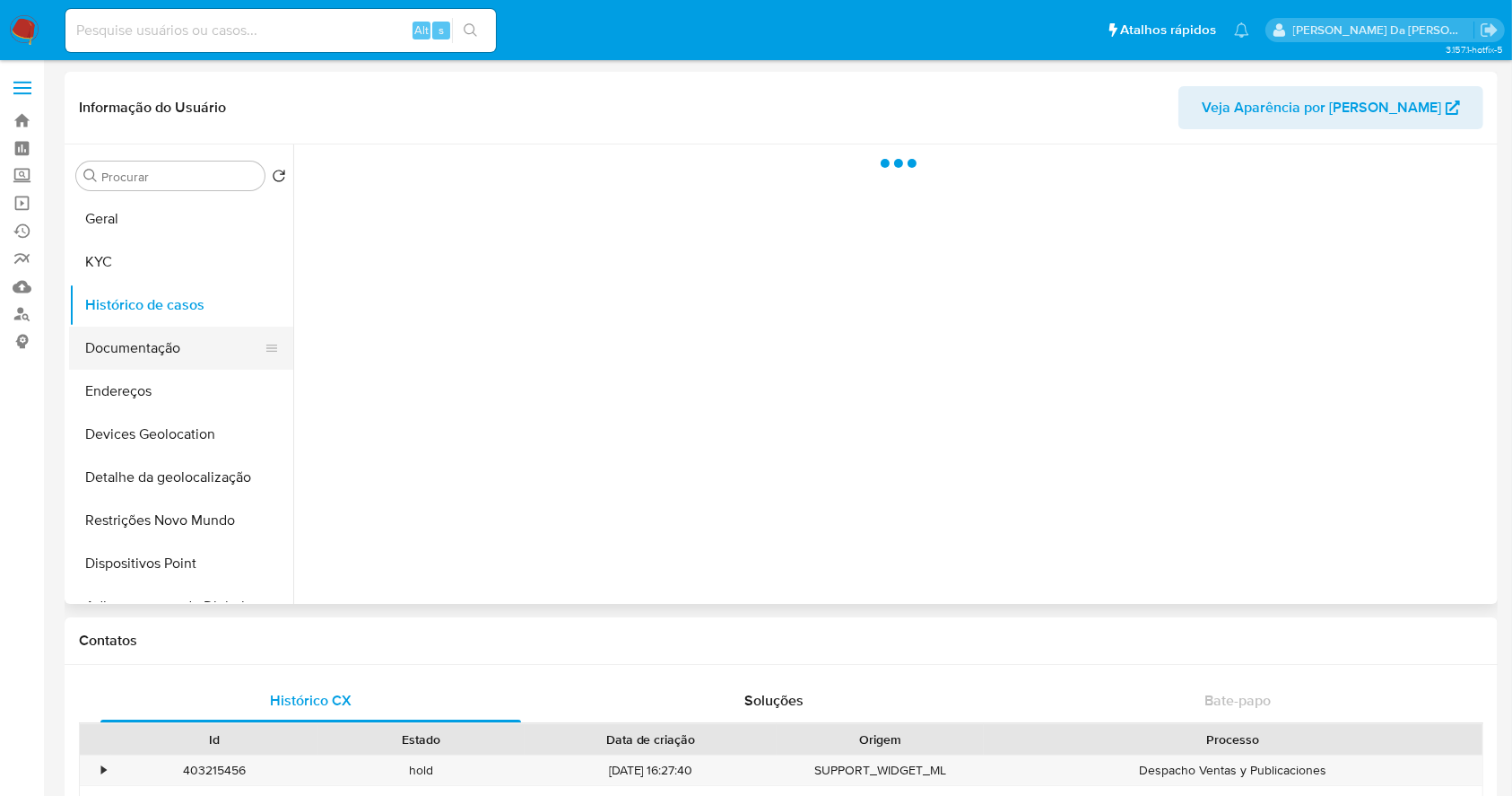
select select "10"
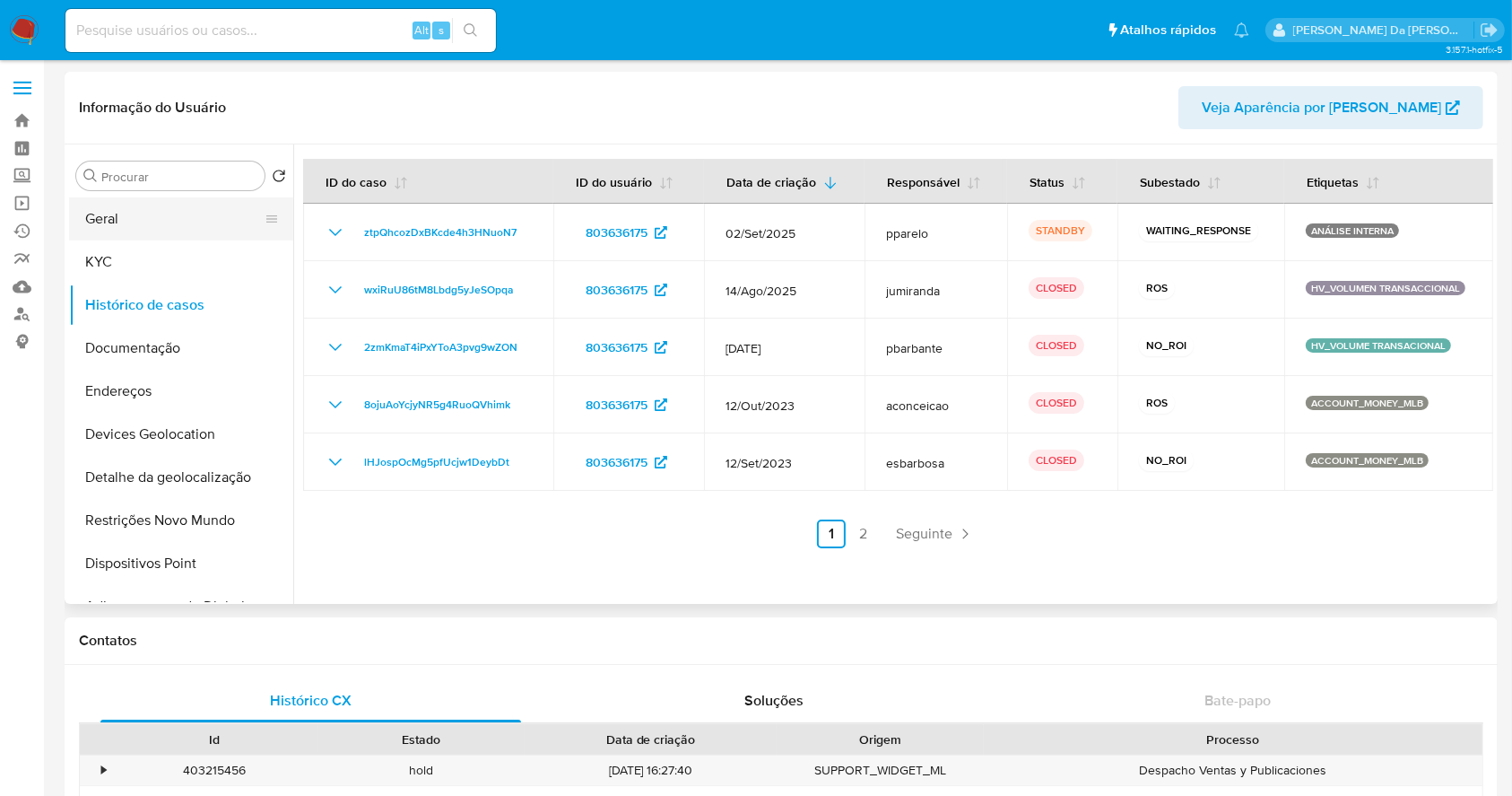
click at [127, 207] on button "Geral" at bounding box center [174, 219] width 210 height 43
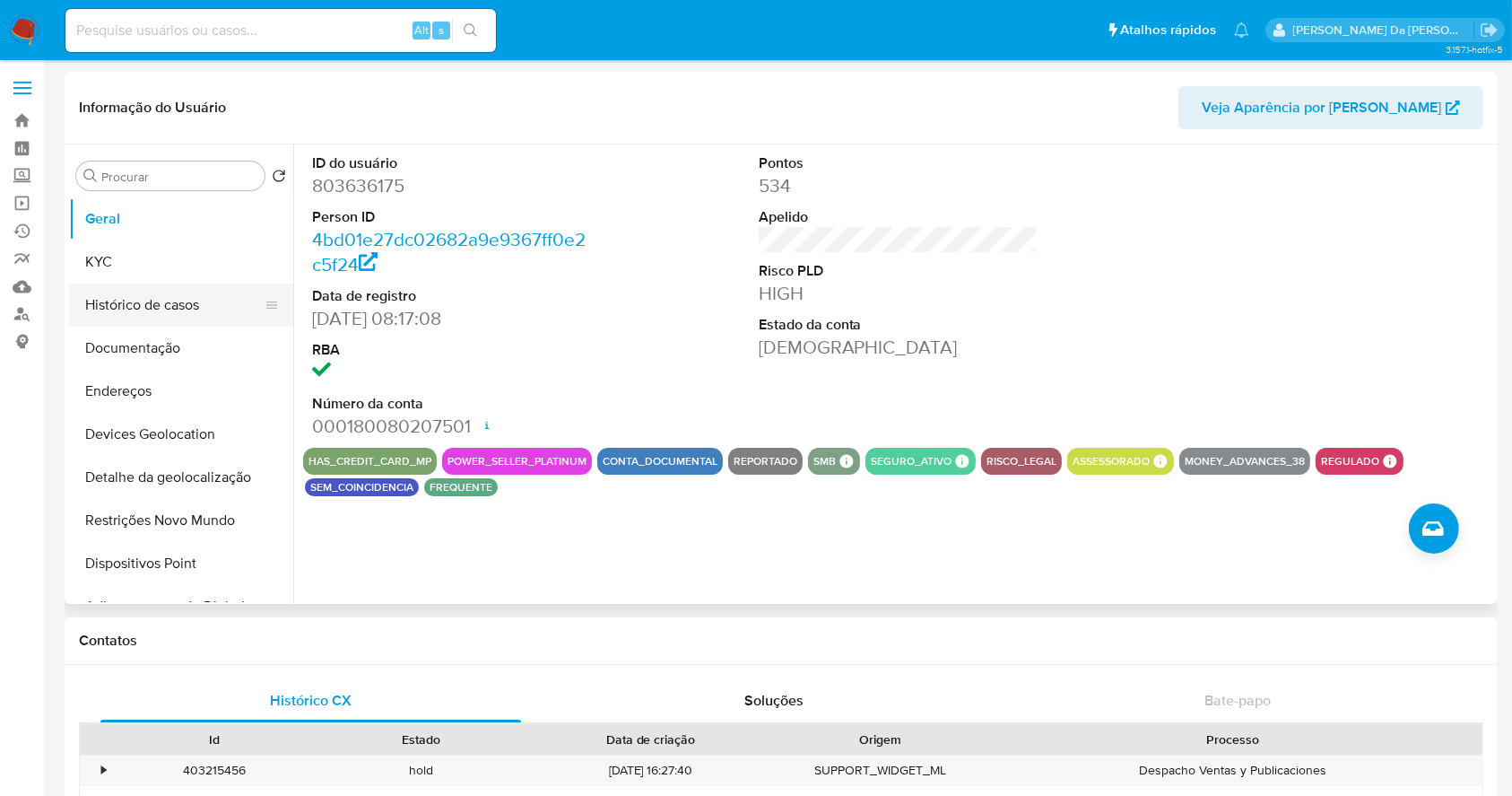
click at [165, 311] on button "Histórico de casos" at bounding box center [174, 305] width 210 height 43
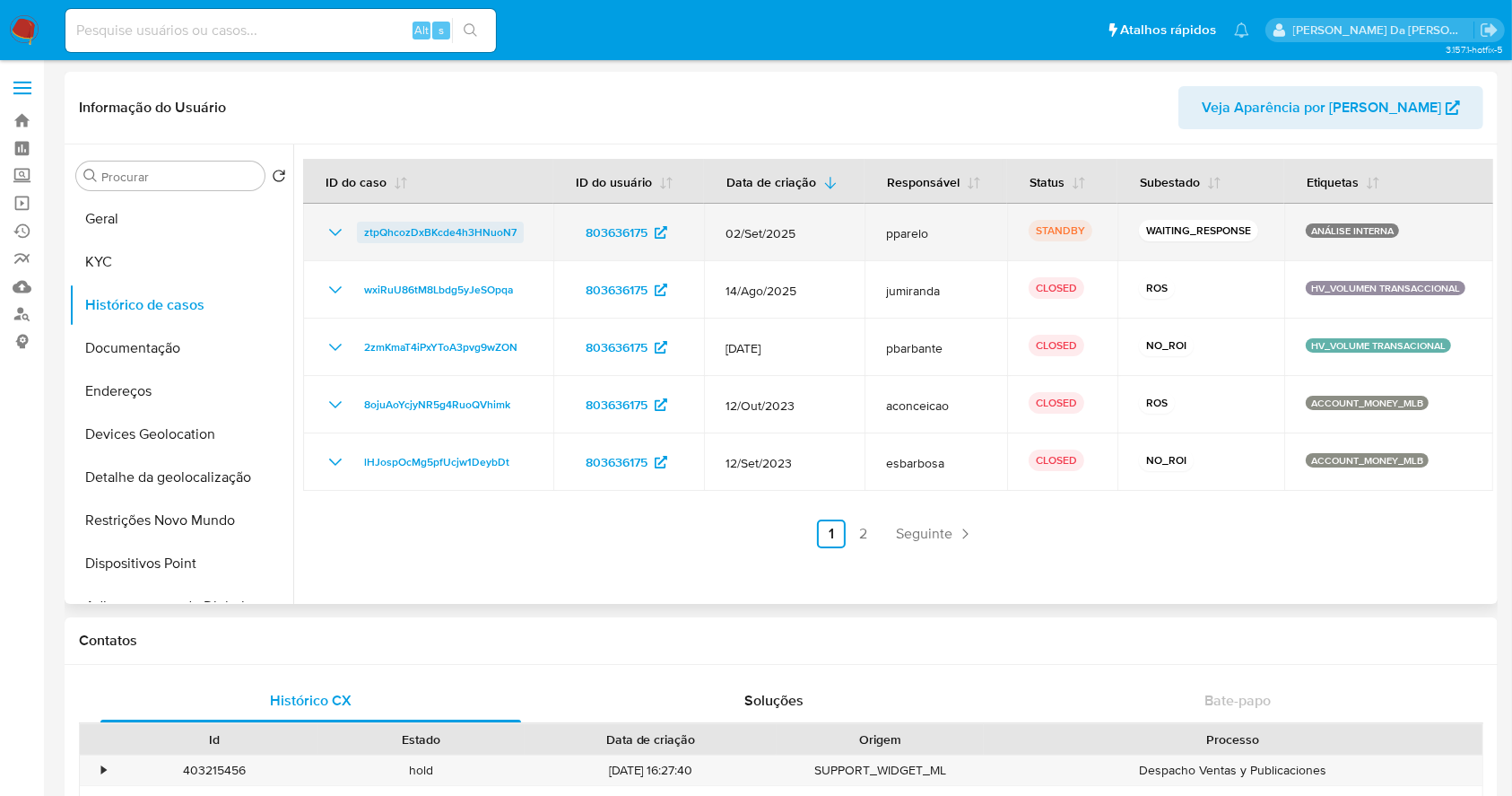
click at [497, 232] on span "ztpQhcozDxBKcde4h3HNuoN7" at bounding box center [441, 232] width 153 height 21
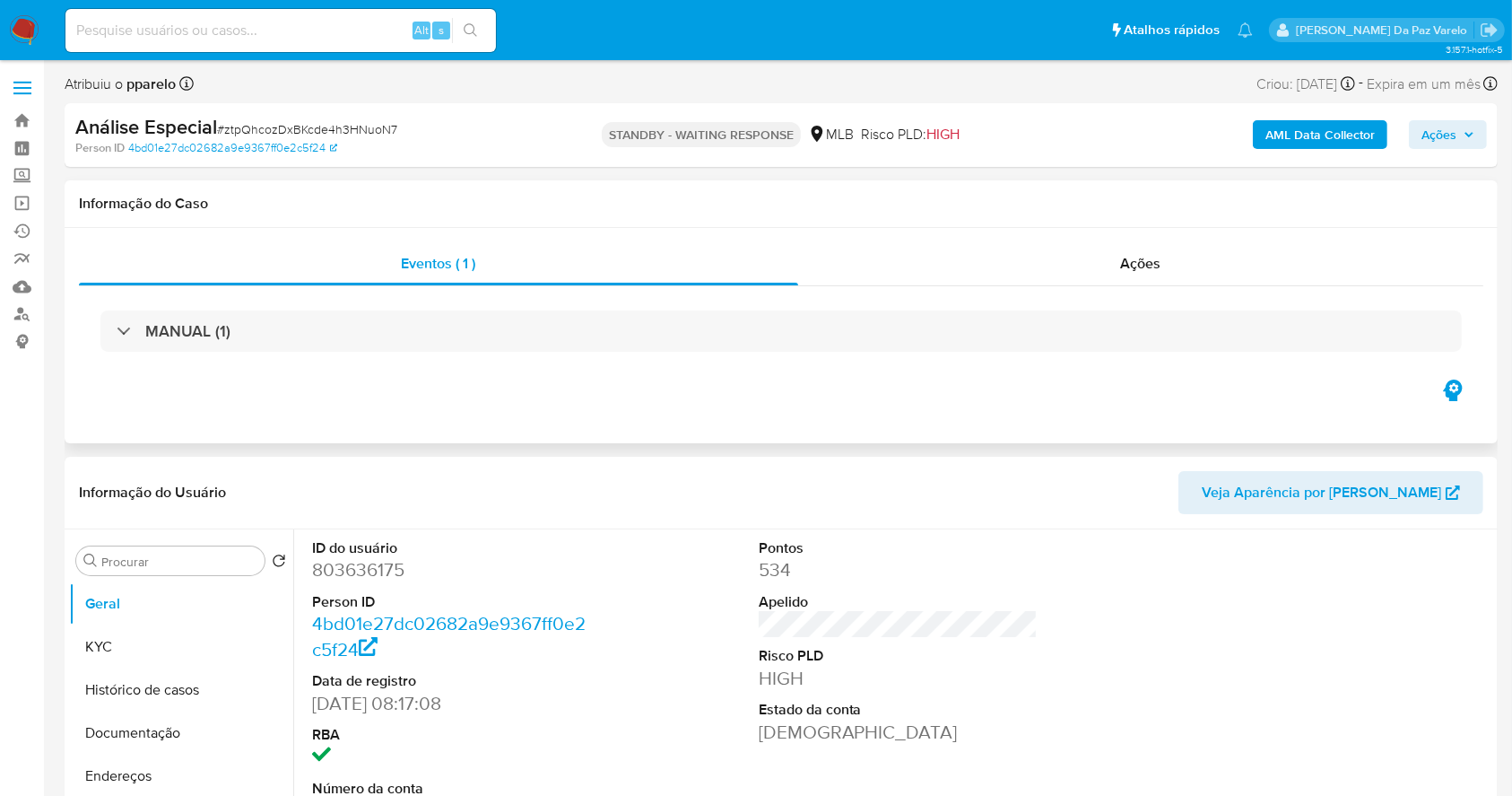
select select "10"
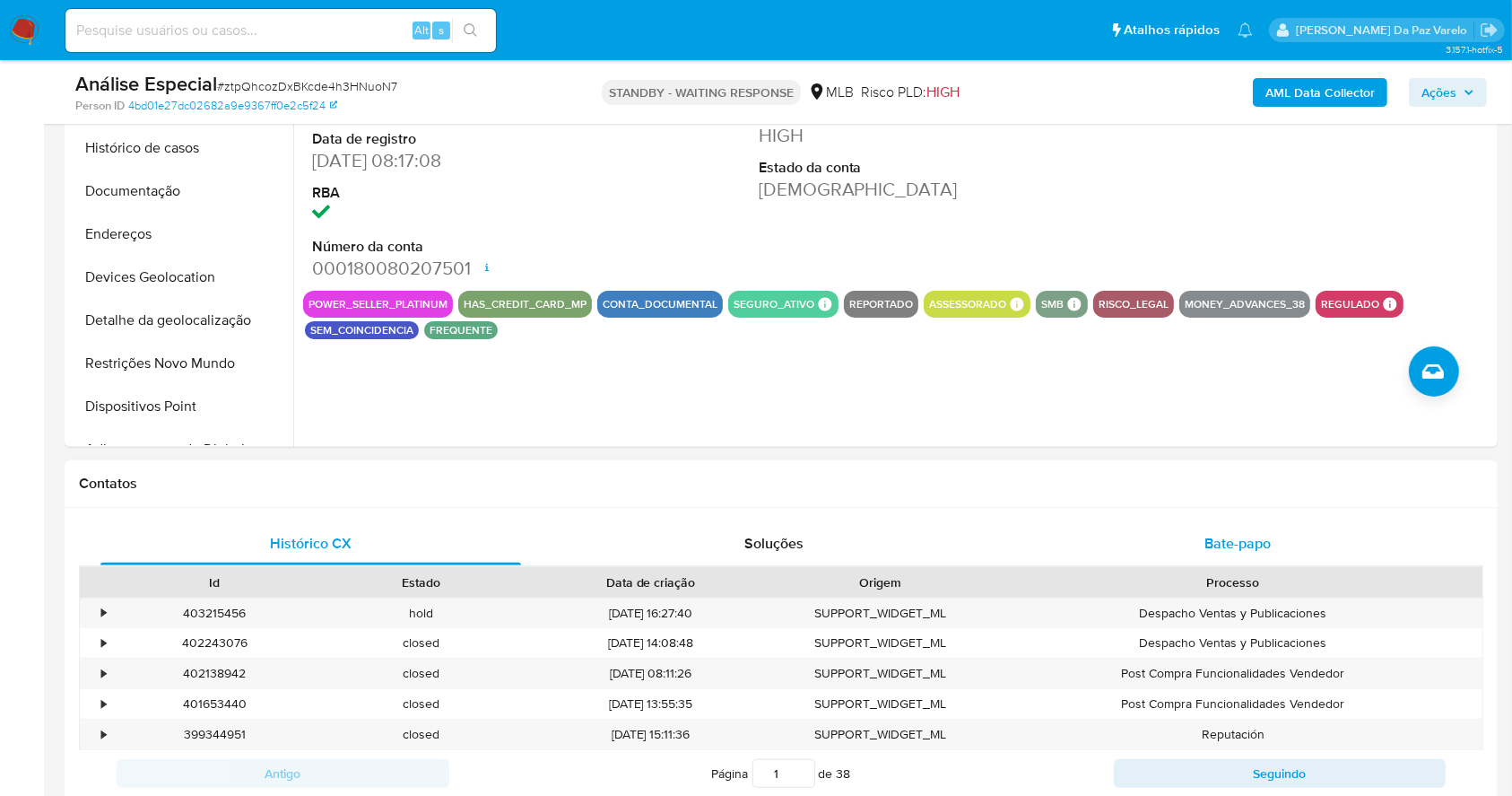
click at [1224, 529] on div "Bate-papo" at bounding box center [1238, 543] width 420 height 43
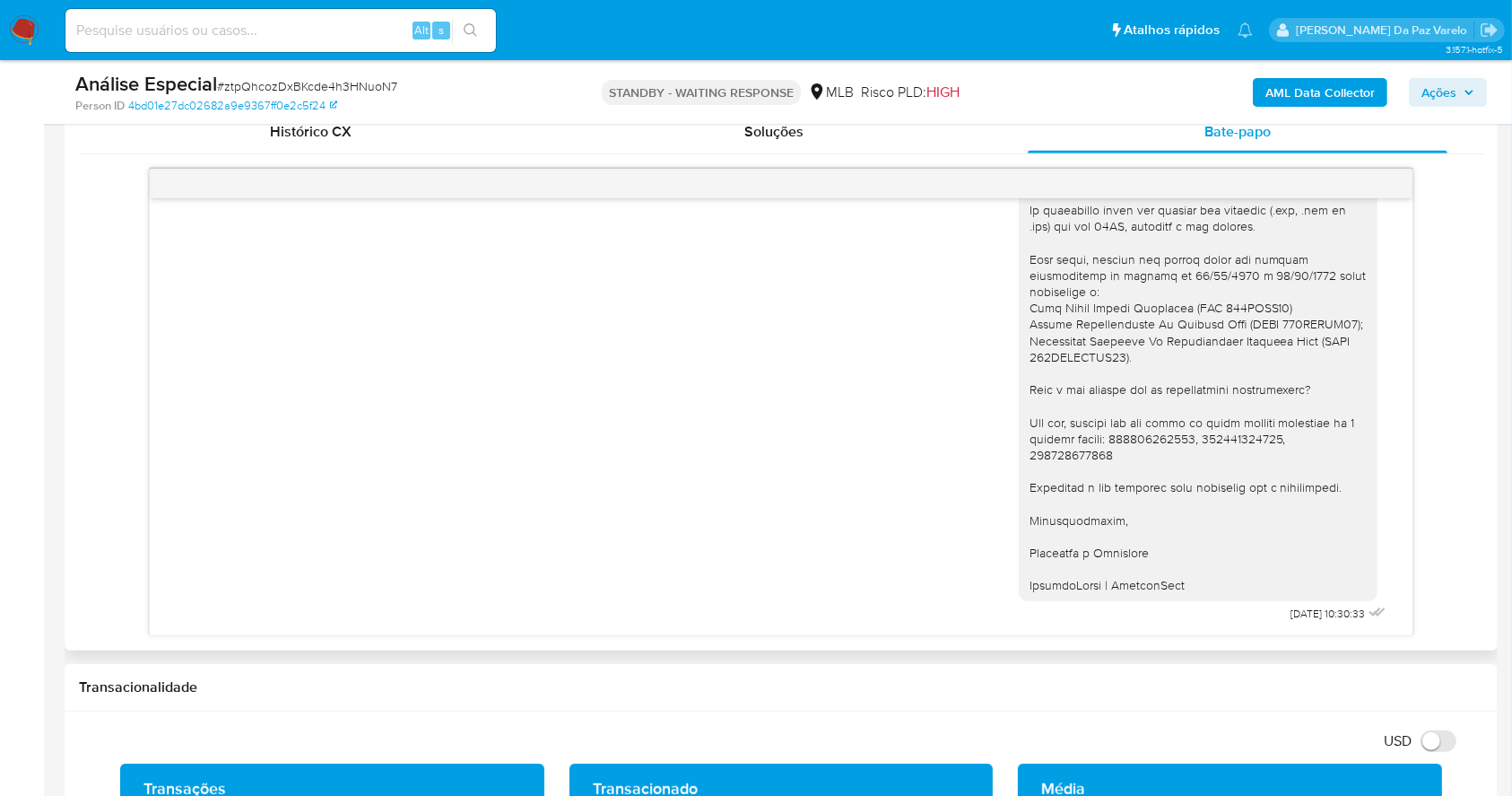
scroll to position [837, 0]
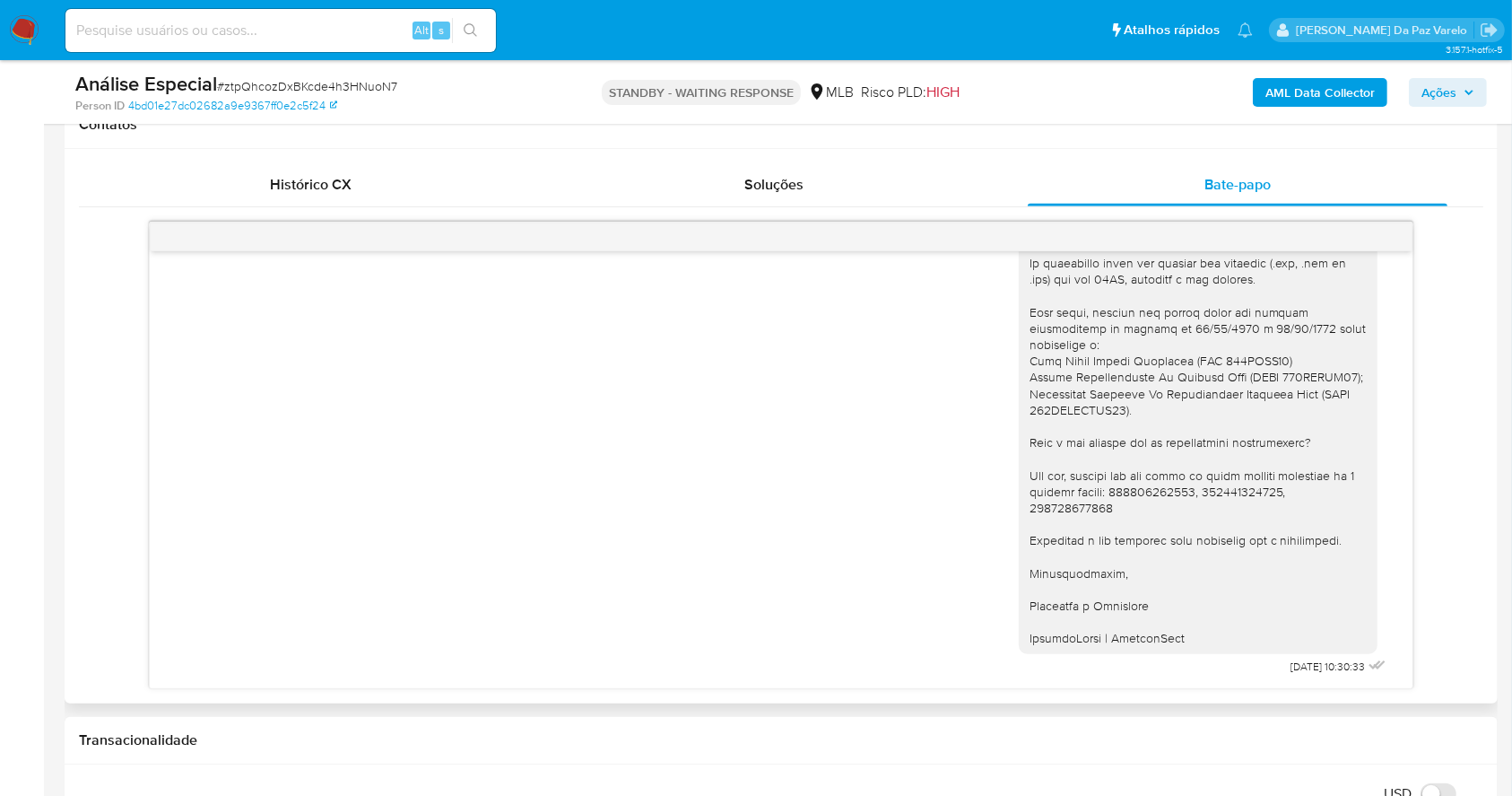
click at [1292, 665] on span "[DATE] 10:30:33" at bounding box center [1329, 666] width 74 height 14
drag, startPoint x: 1258, startPoint y: 665, endPoint x: 1320, endPoint y: 670, distance: 62.2
click at [1320, 670] on span "[DATE] 10:30:33" at bounding box center [1329, 666] width 74 height 14
drag, startPoint x: 1241, startPoint y: 663, endPoint x: 1348, endPoint y: 666, distance: 107.0
click at [1348, 666] on div "Olá! JADM BIKES LTDA Estamos realizando uma verificação adicional de segurança …" at bounding box center [1204, 302] width 371 height 753
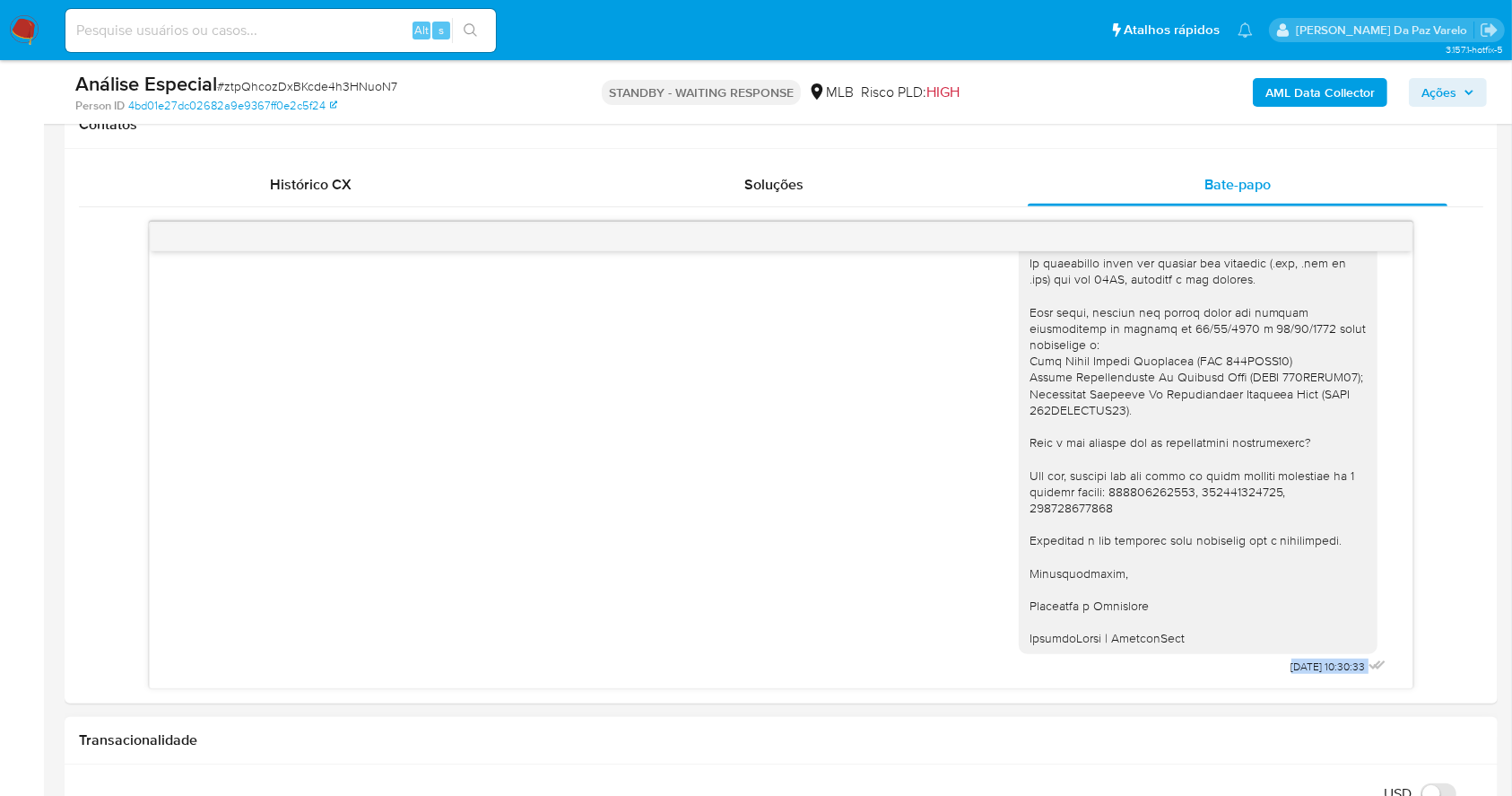
copy div "[DATE] 10:30:33"
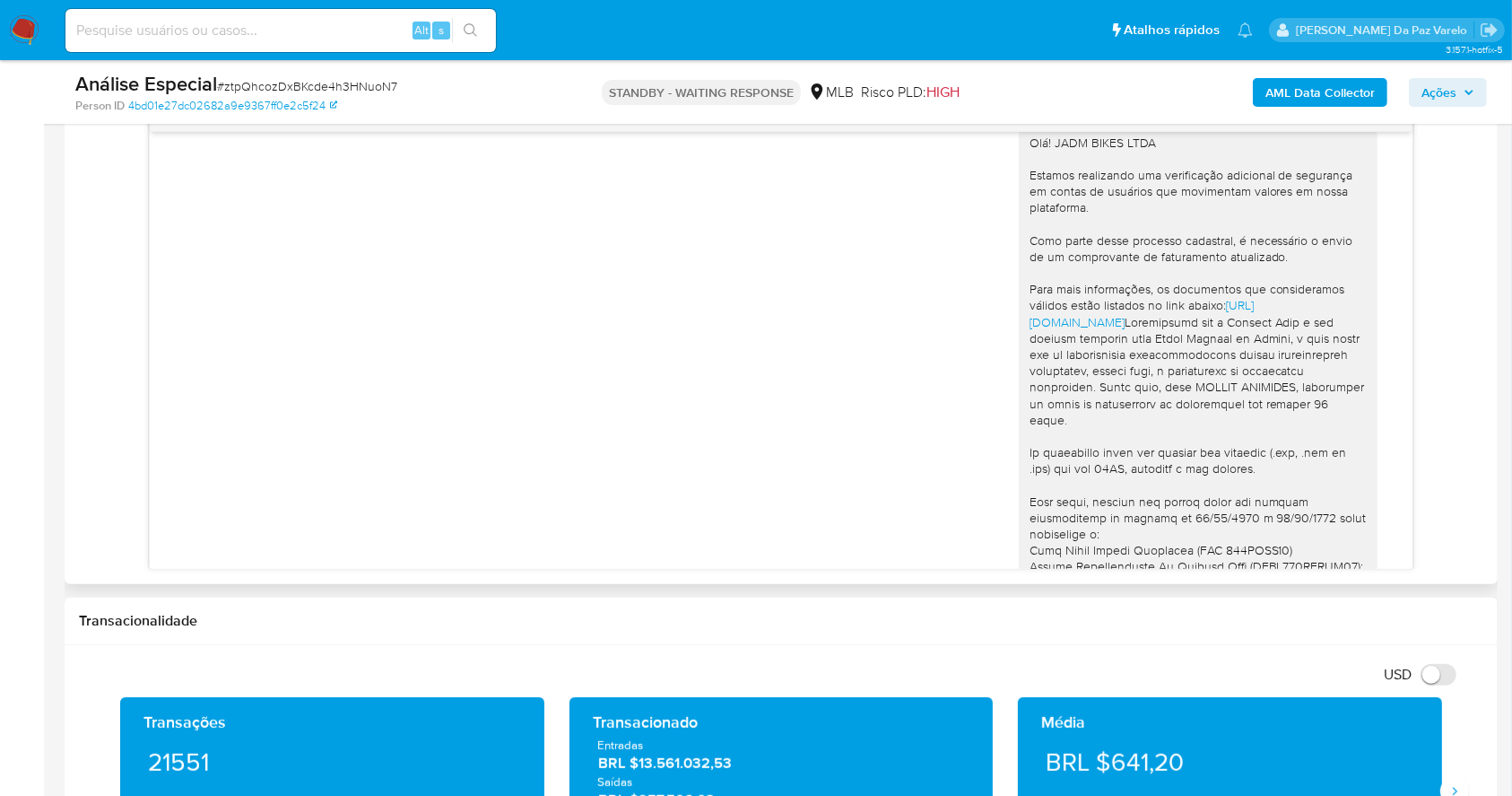
scroll to position [0, 0]
